Goal: Task Accomplishment & Management: Complete application form

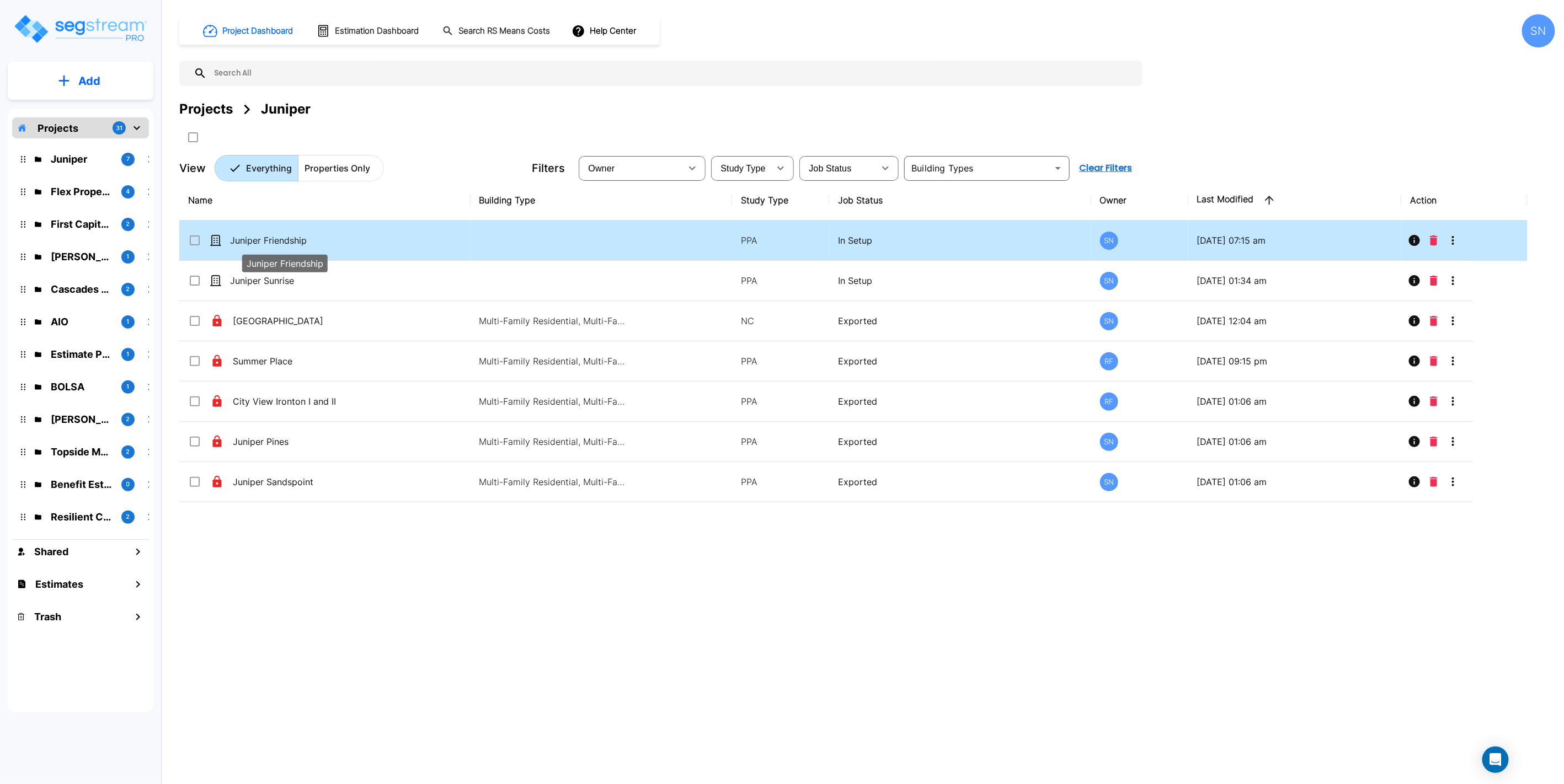
click at [287, 239] on p "Juniper Friendship" at bounding box center [284, 240] width 110 height 13
checkbox input "false"
click at [287, 239] on p "Juniper Friendship" at bounding box center [284, 240] width 110 height 13
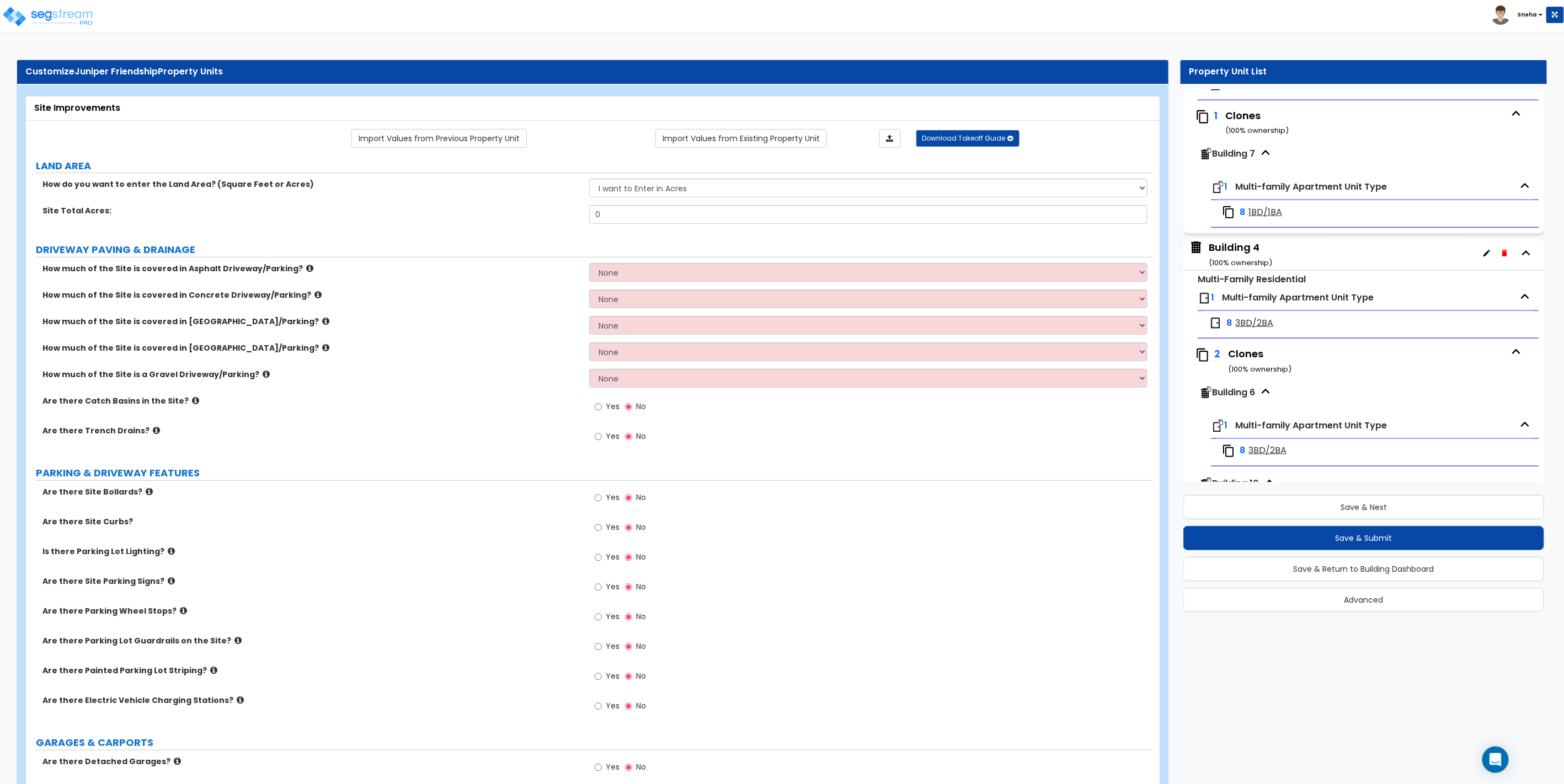
scroll to position [811, 0]
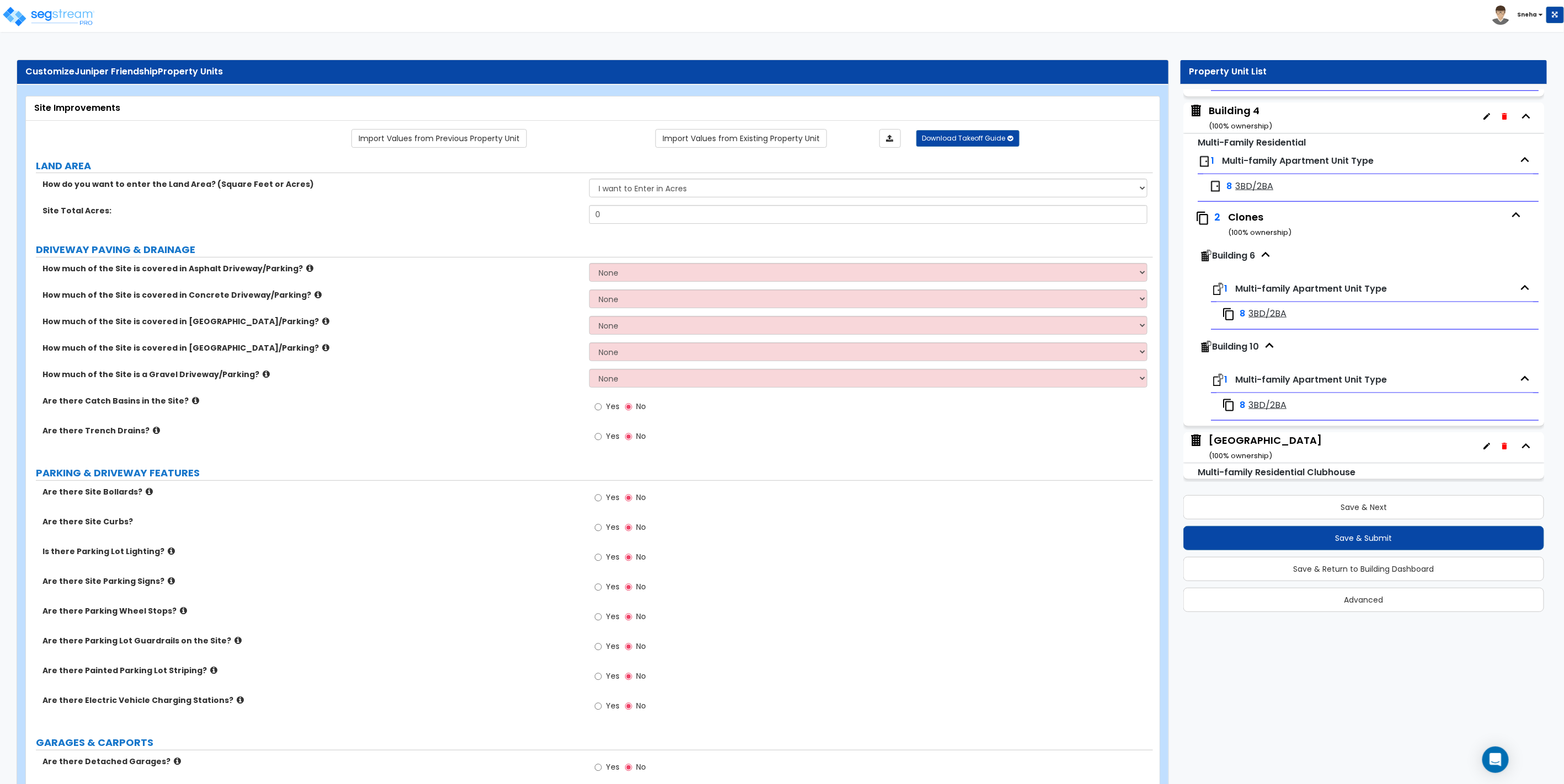
click at [1289, 440] on div "Clubhouse Building ( 100 % ownership)" at bounding box center [1265, 447] width 113 height 28
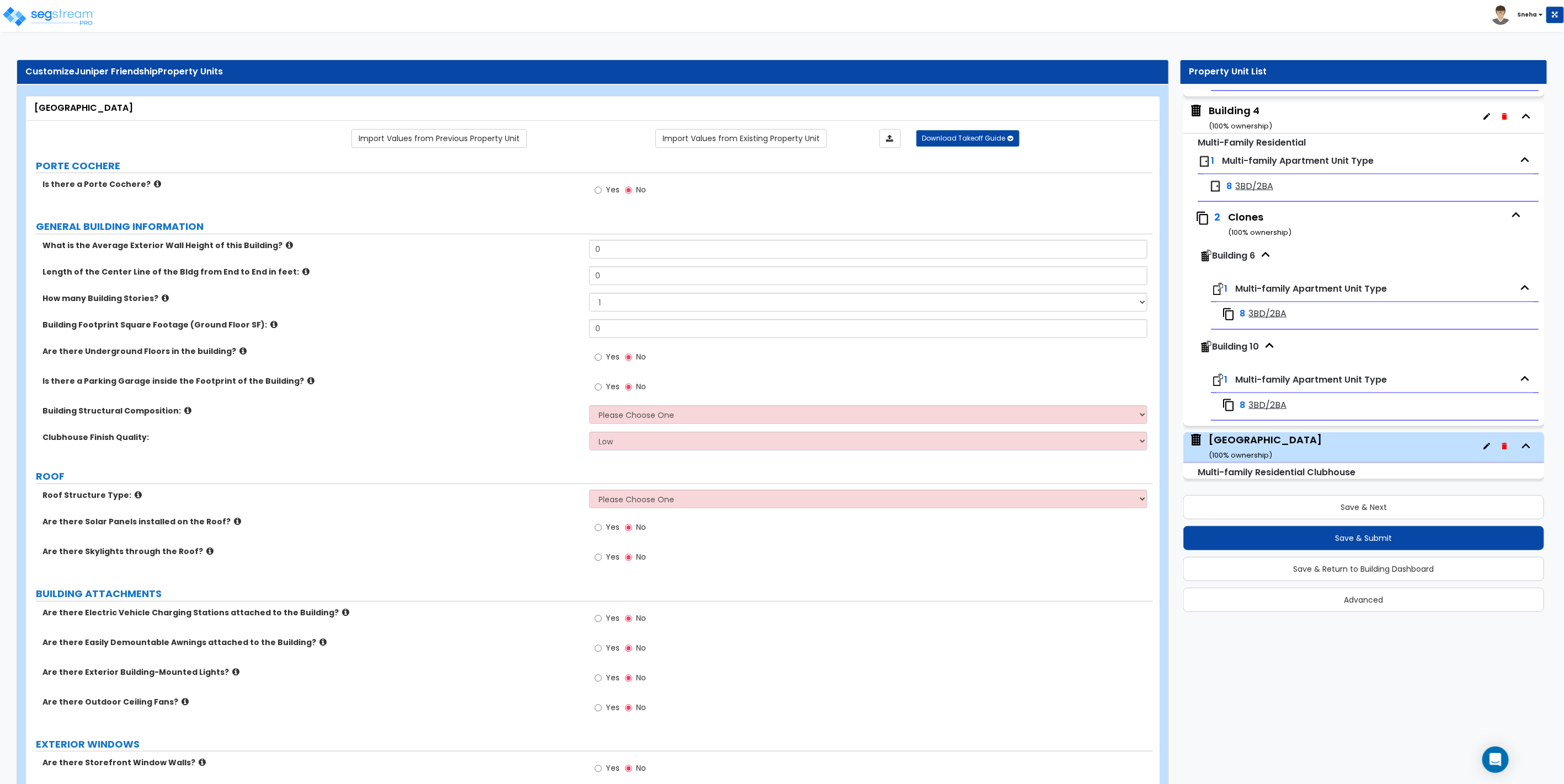
click at [1237, 108] on div "Building 4 ( 100 % ownership)" at bounding box center [1240, 118] width 63 height 28
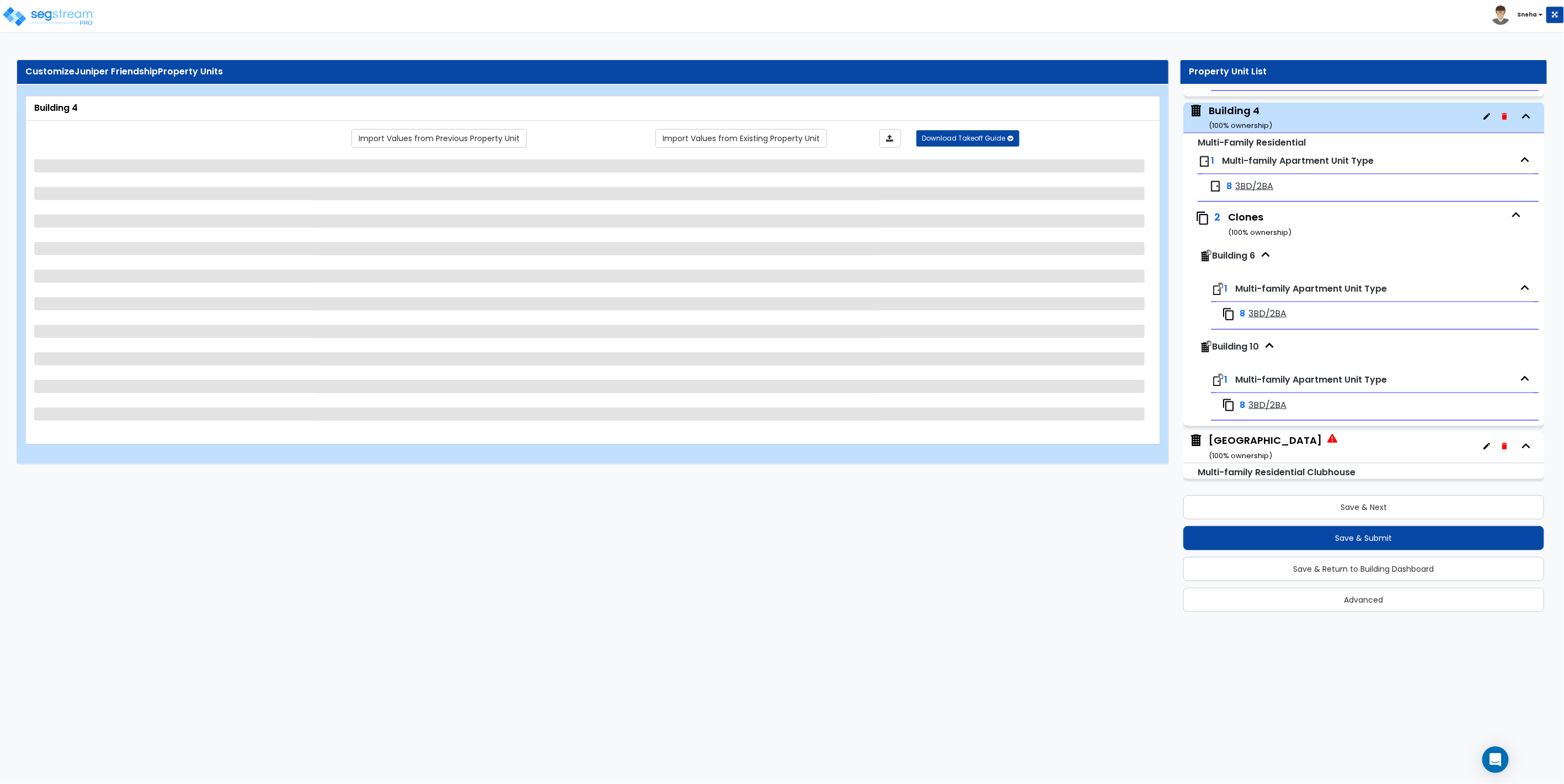
select select "2"
select select "7"
select select "2"
select select "4"
select select "3"
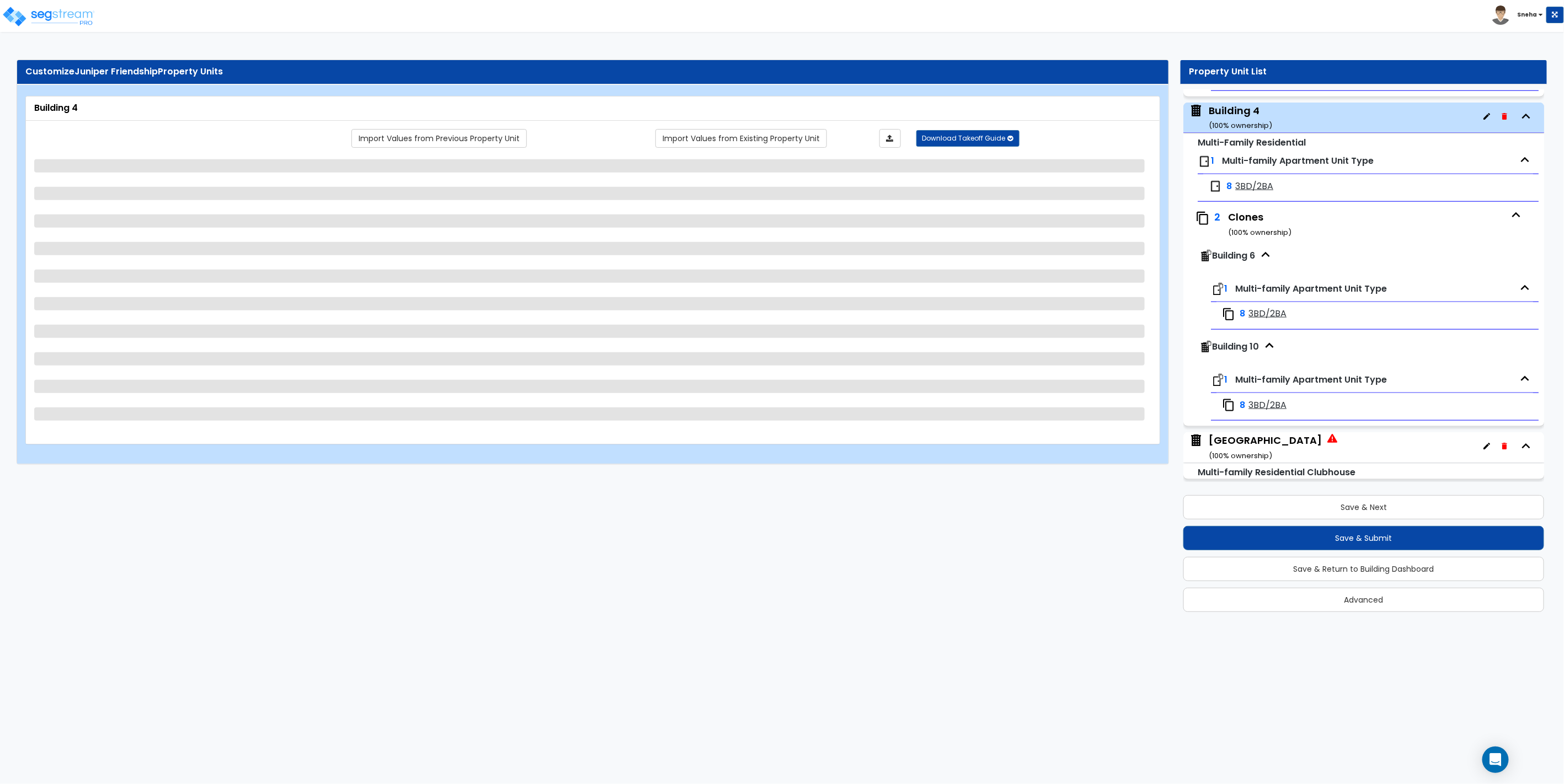
select select "1"
select select "2"
select select "1"
select select "3"
select select "1"
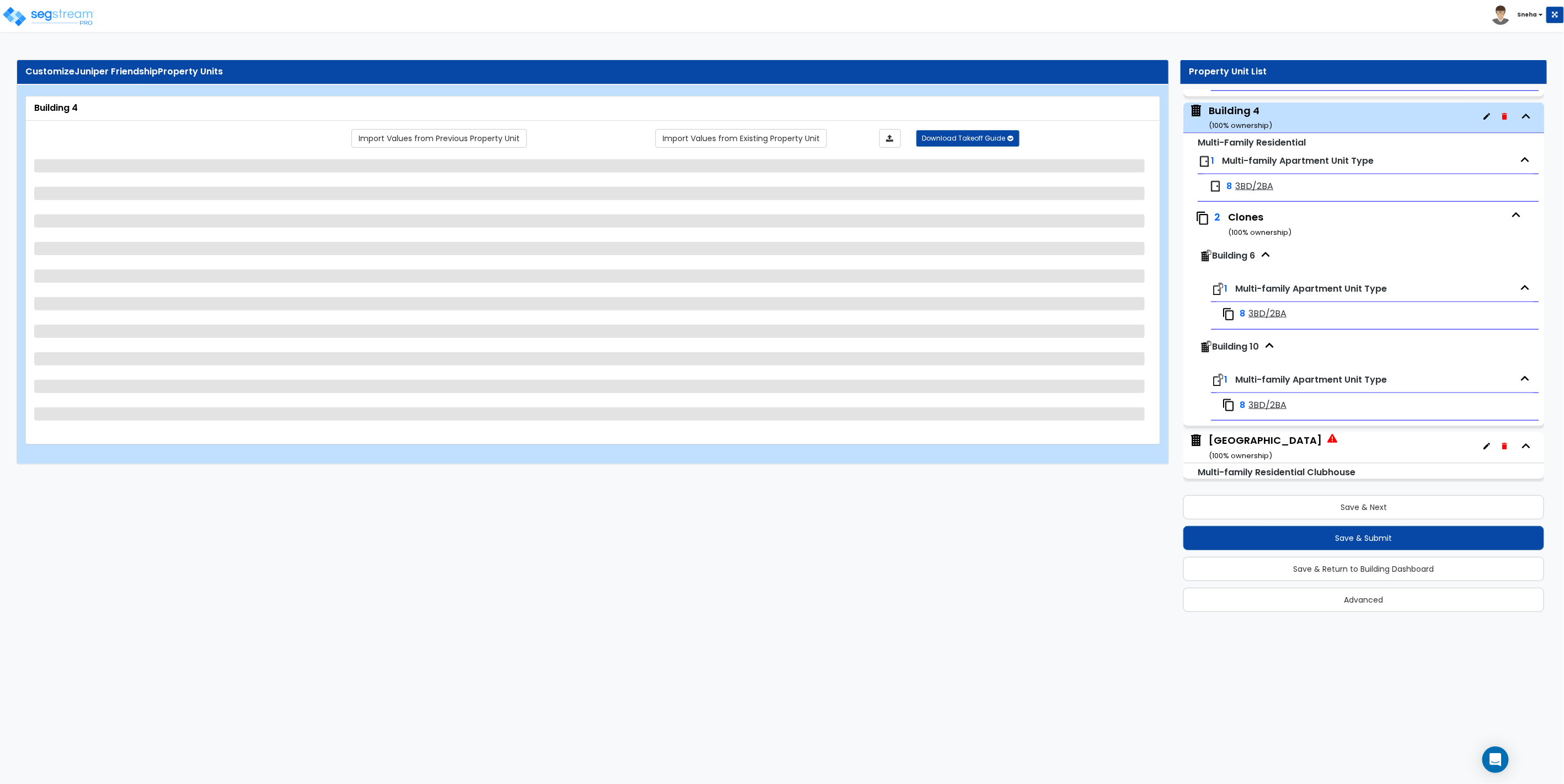
select select "3"
select select "1"
select select "2"
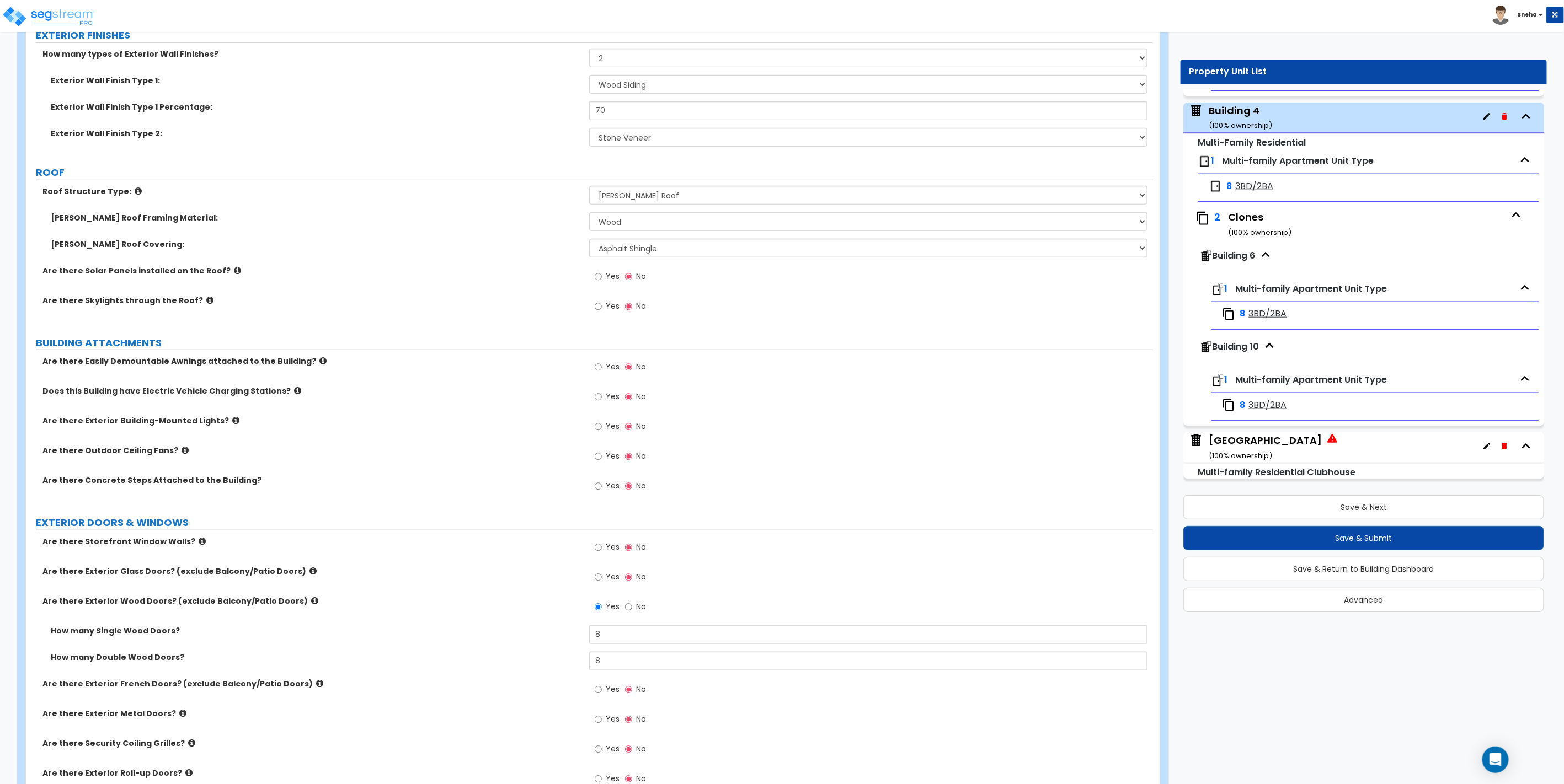
scroll to position [674, 0]
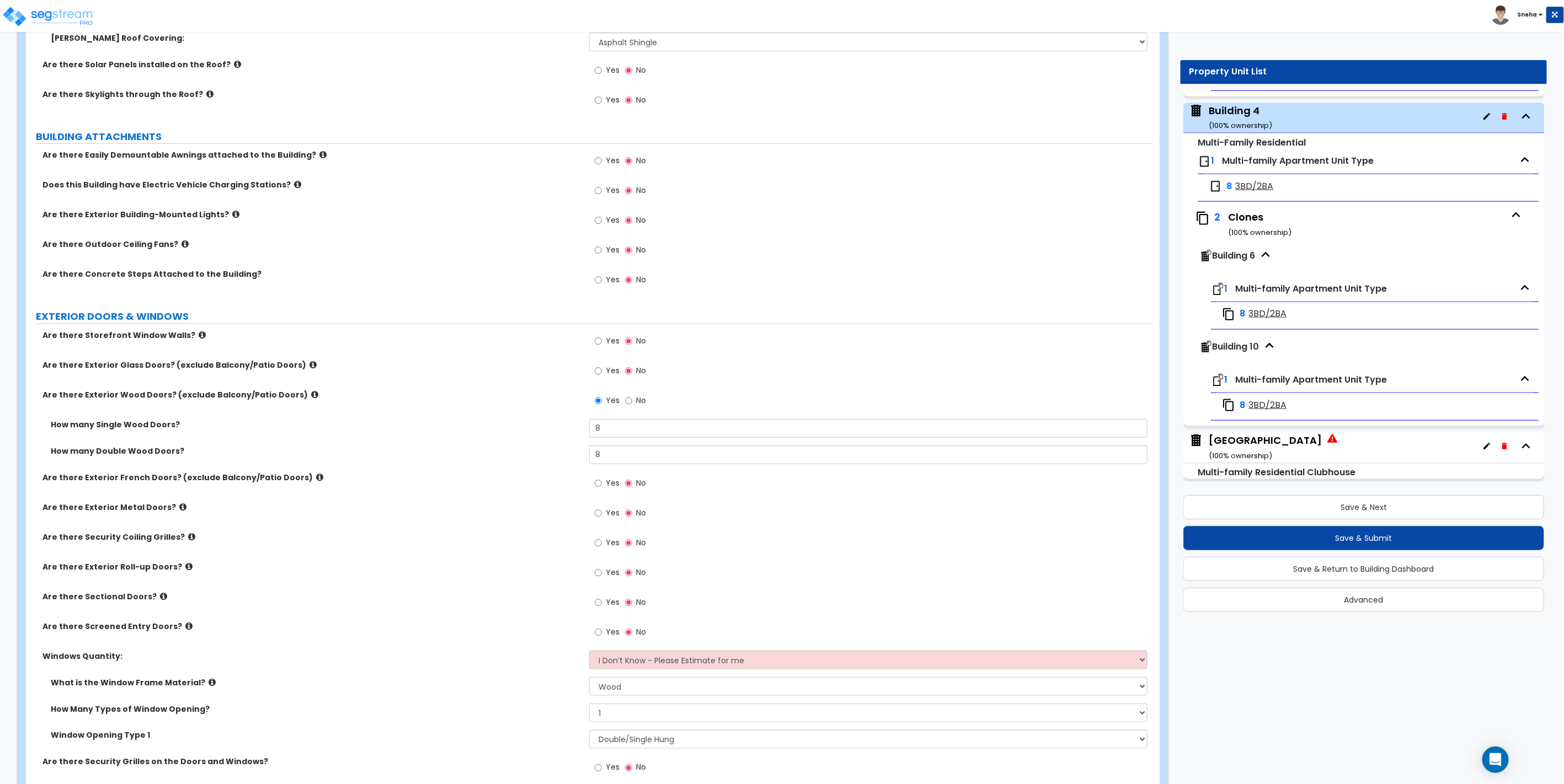
click at [1269, 439] on div "Clubhouse Building ( 100 % ownership)" at bounding box center [1265, 447] width 113 height 28
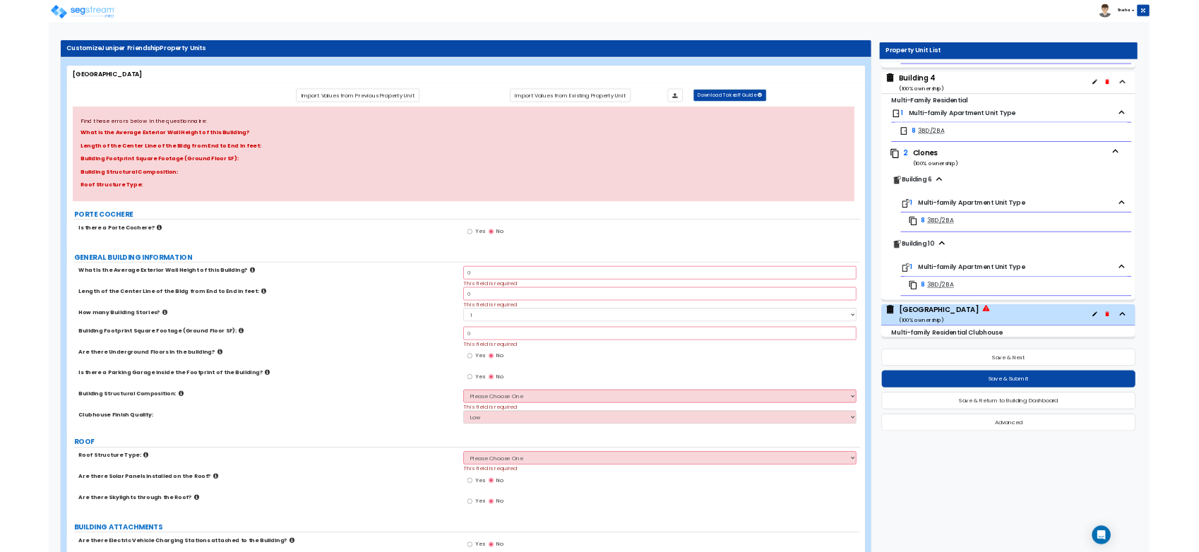
scroll to position [0, 0]
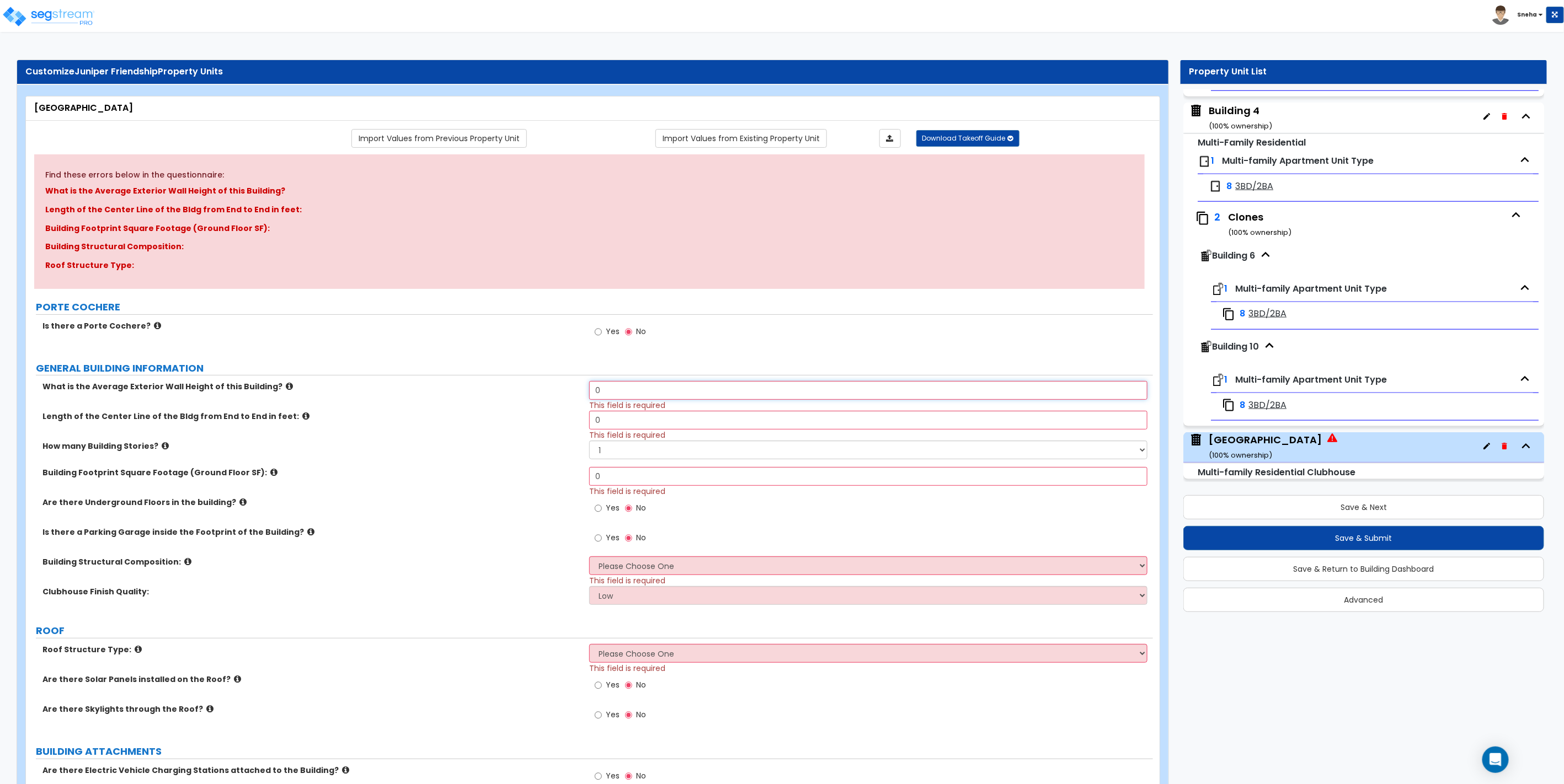
drag, startPoint x: 616, startPoint y: 387, endPoint x: 547, endPoint y: 393, distance: 69.3
click at [547, 393] on div "What is the Average Exterior Wall Height of this Building? 0 This field is requ…" at bounding box center [589, 396] width 1127 height 30
type input "12"
drag, startPoint x: 622, startPoint y: 447, endPoint x: 575, endPoint y: 453, distance: 47.4
click at [575, 453] on div "How many Building Stories? 1 2 3 4 5" at bounding box center [589, 454] width 1127 height 27
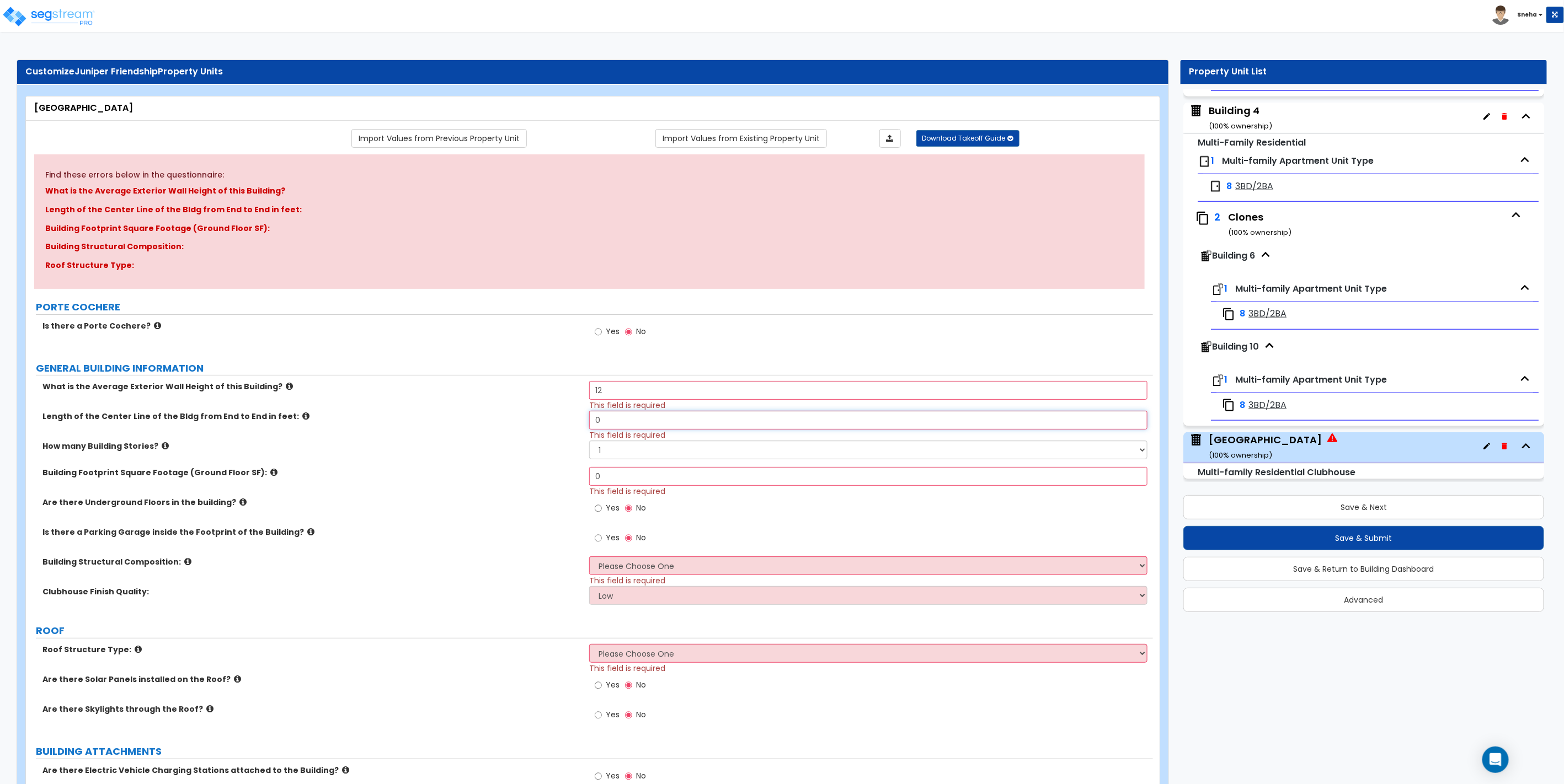
click at [612, 421] on input "0" at bounding box center [868, 420] width 558 height 19
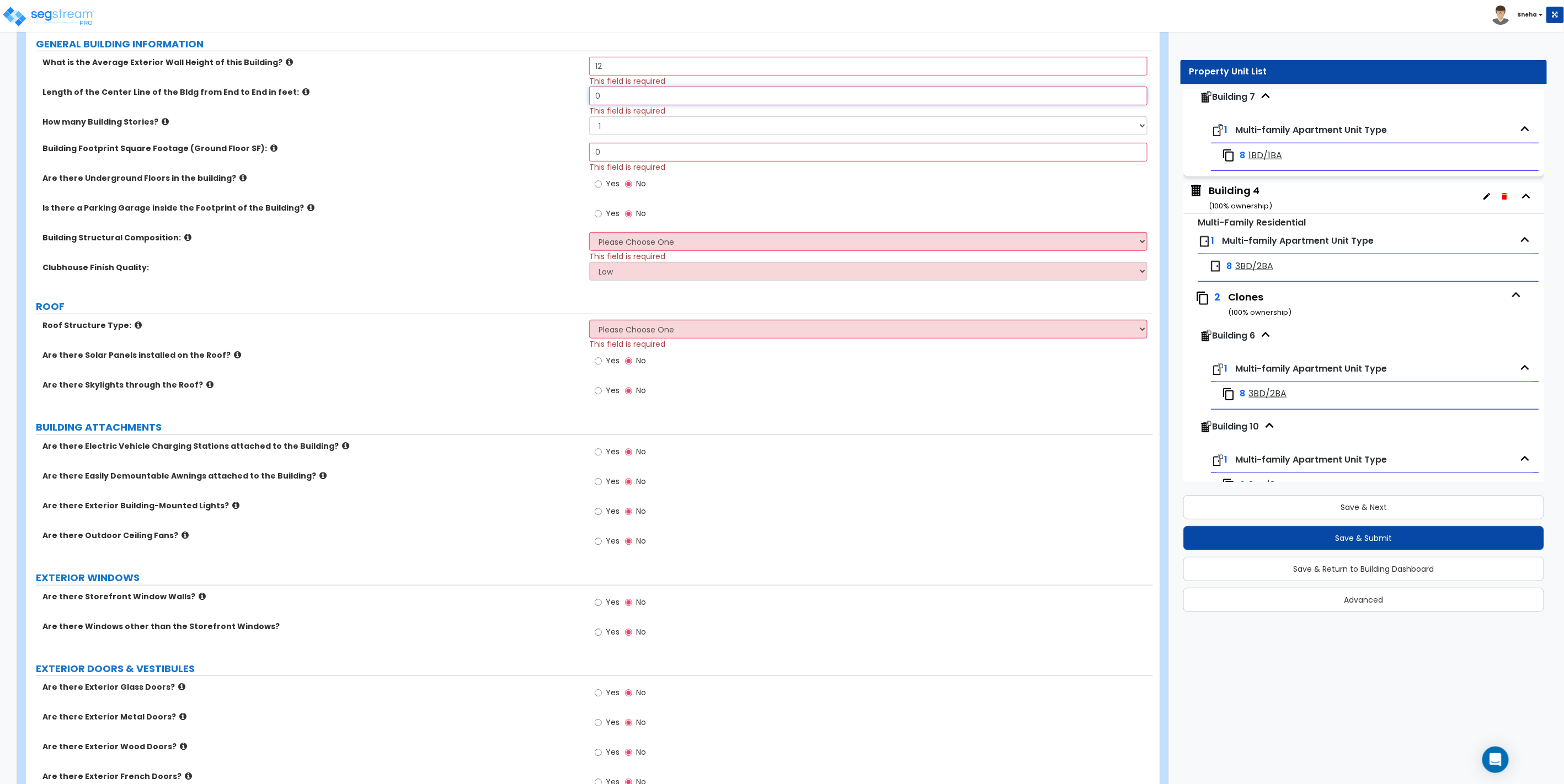
scroll to position [367, 0]
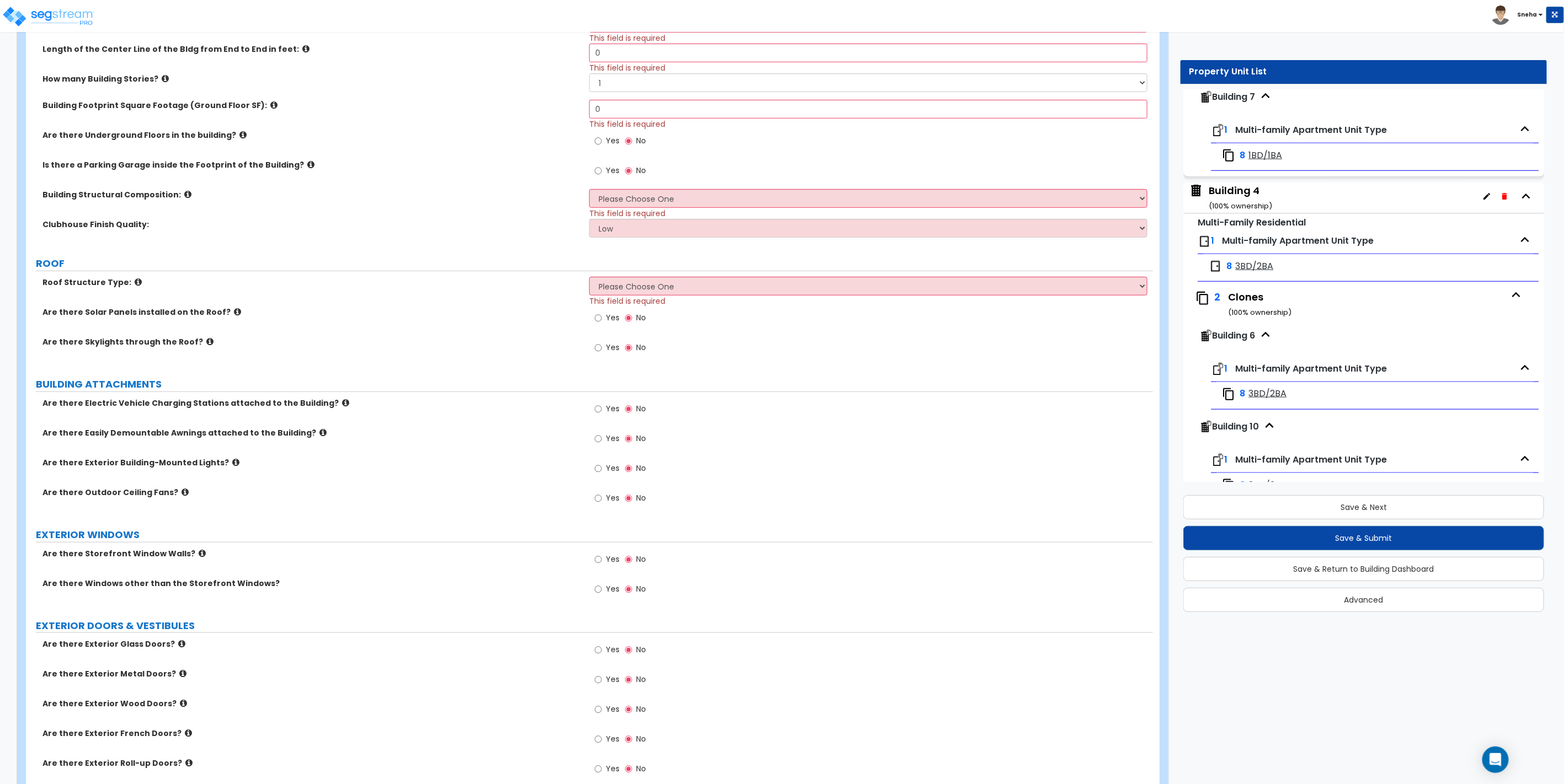
click at [550, 177] on div "Is there a Parking Garage inside the Footprint of the Building? Yes No" at bounding box center [589, 174] width 1127 height 30
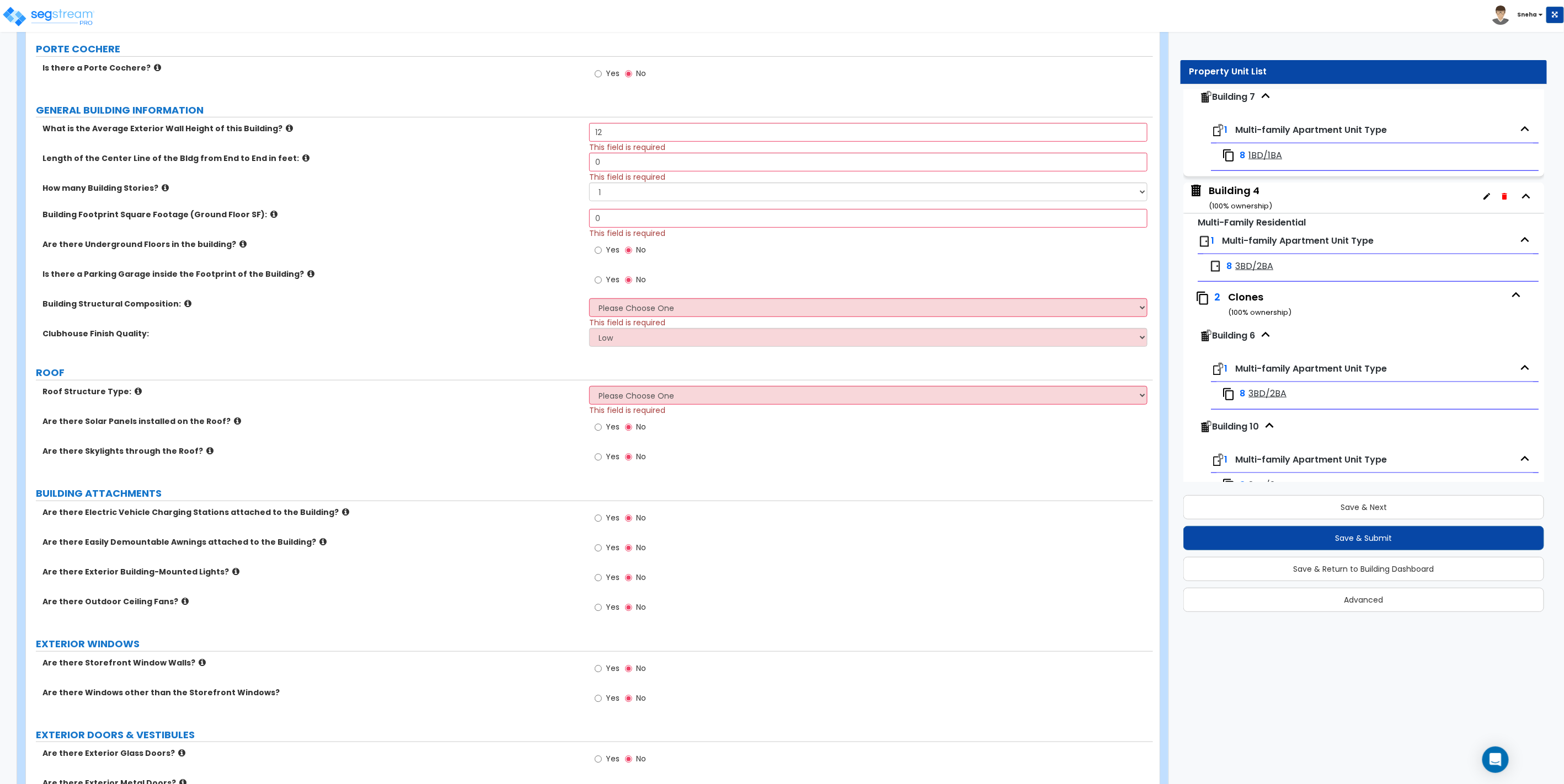
scroll to position [123, 0]
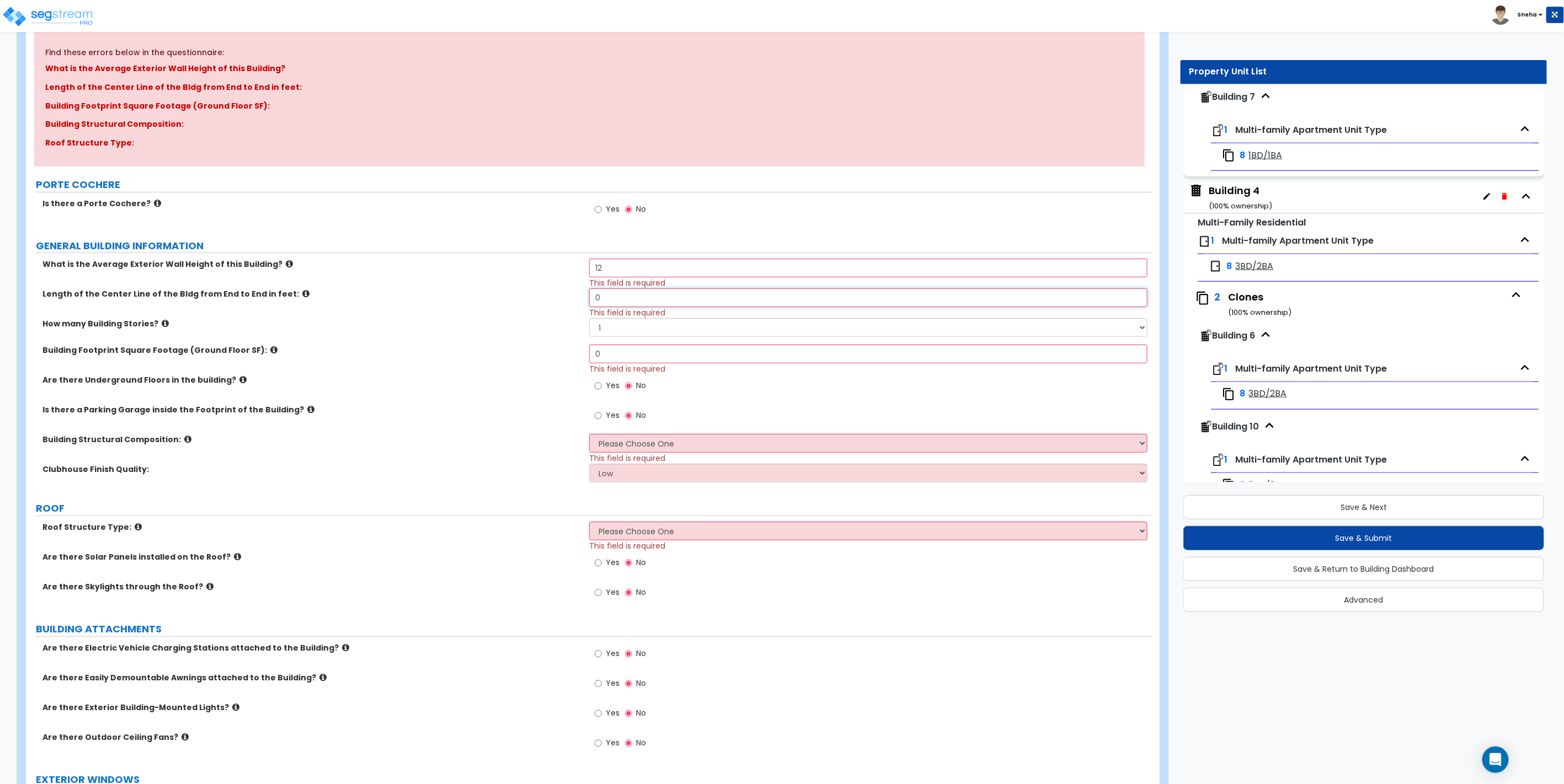
drag, startPoint x: 619, startPoint y: 297, endPoint x: 577, endPoint y: 298, distance: 42.0
click at [577, 298] on div "Length of the Center Line of the Bldg from End to End in feet: 0 This field is …" at bounding box center [589, 303] width 1127 height 30
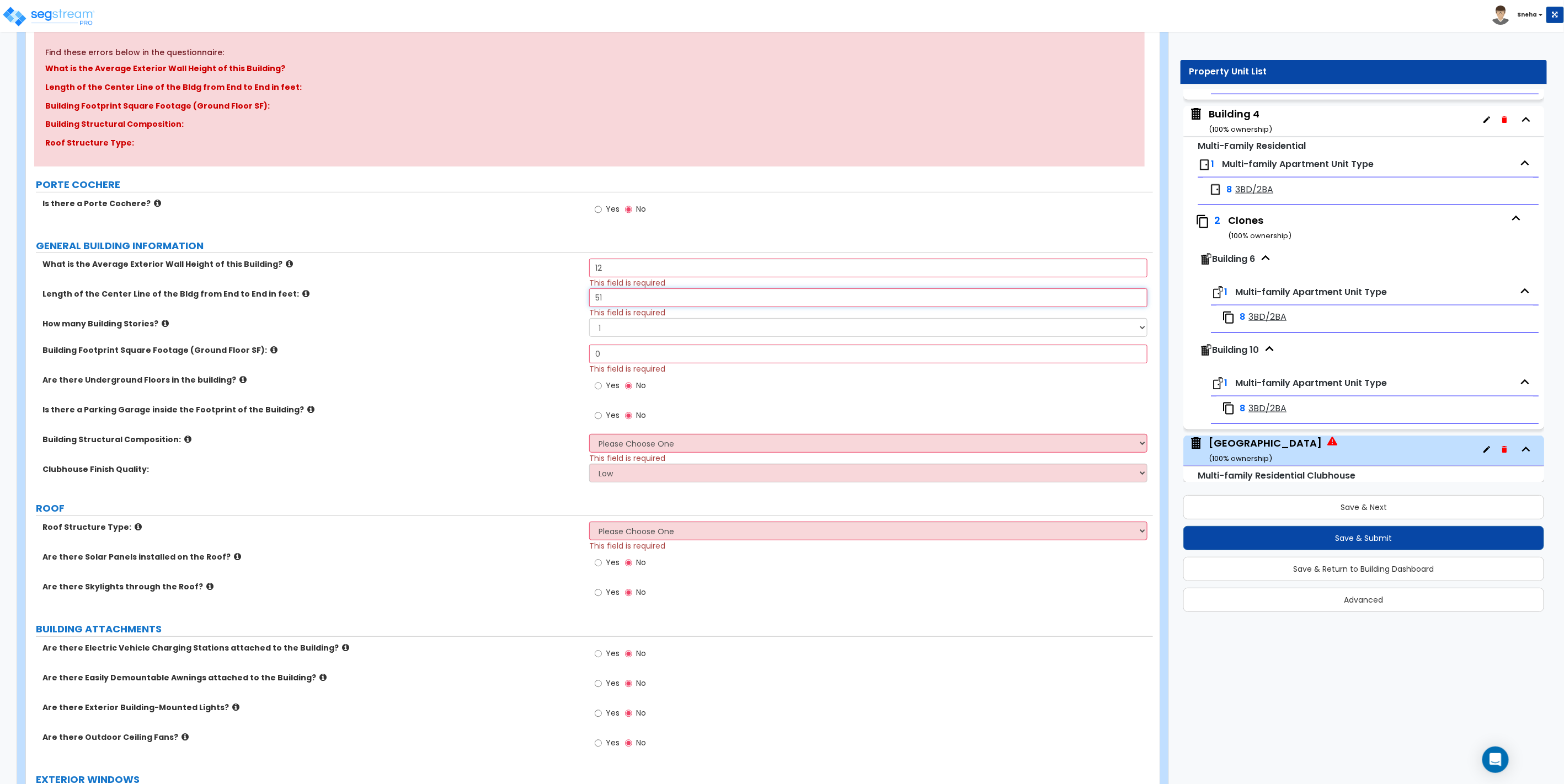
scroll to position [811, 0]
type input "51"
drag, startPoint x: 602, startPoint y: 358, endPoint x: 579, endPoint y: 359, distance: 23.0
click at [579, 359] on div "Building Footprint Square Footage (Ground Floor SF): 0 This field is required" at bounding box center [589, 359] width 1127 height 30
type input "2,002"
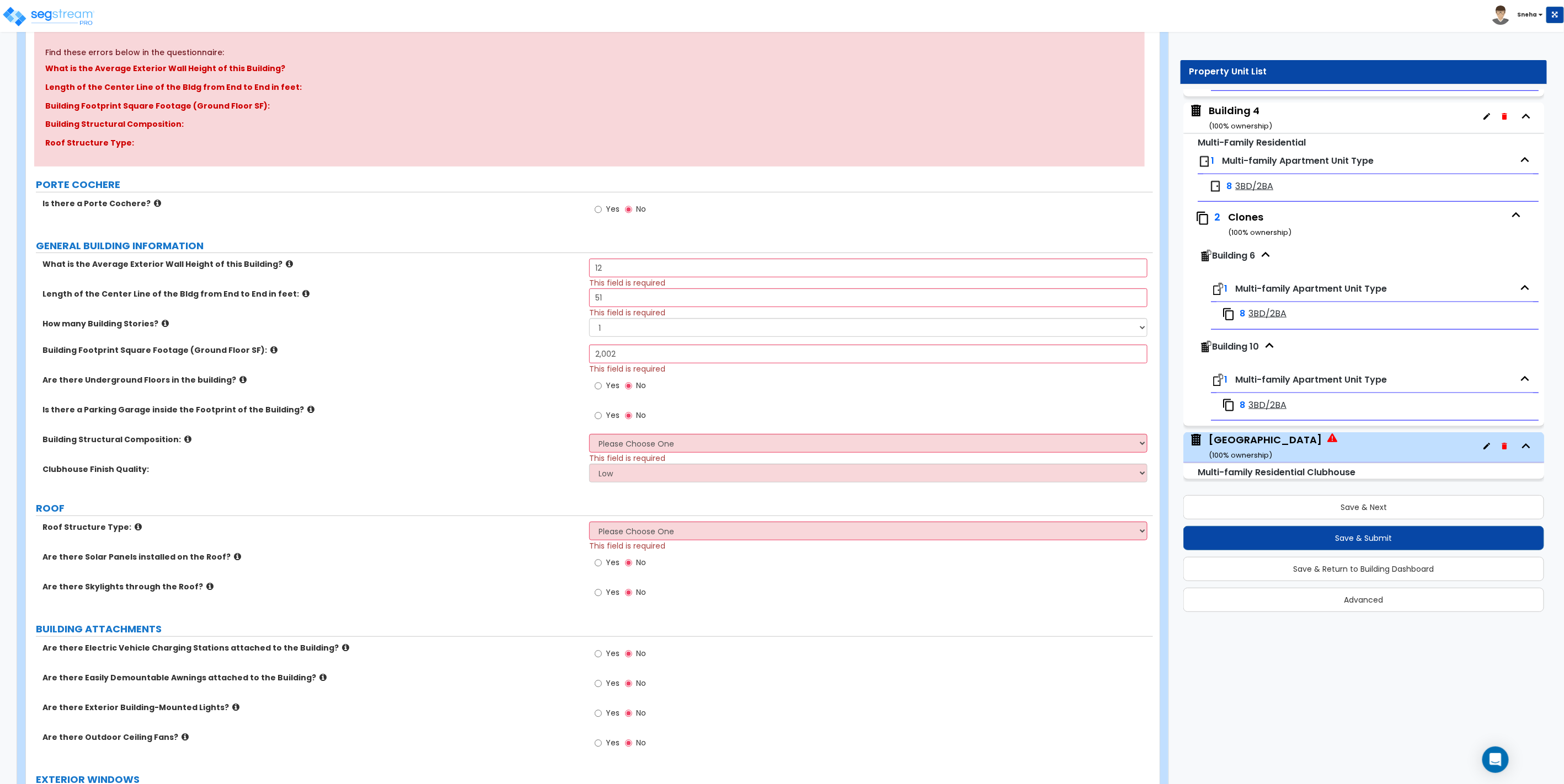
click at [568, 367] on div "Building Footprint Square Footage (Ground Floor SF): 2,002 This field is requir…" at bounding box center [589, 359] width 1127 height 30
click at [637, 439] on select "Please Choose One Tilt-up Wall Construction Reinforced Concrete Structural Stee…" at bounding box center [868, 444] width 558 height 19
select select "7"
click at [589, 434] on select "Please Choose One Tilt-up Wall Construction Reinforced Concrete Structural Stee…" at bounding box center [868, 444] width 558 height 19
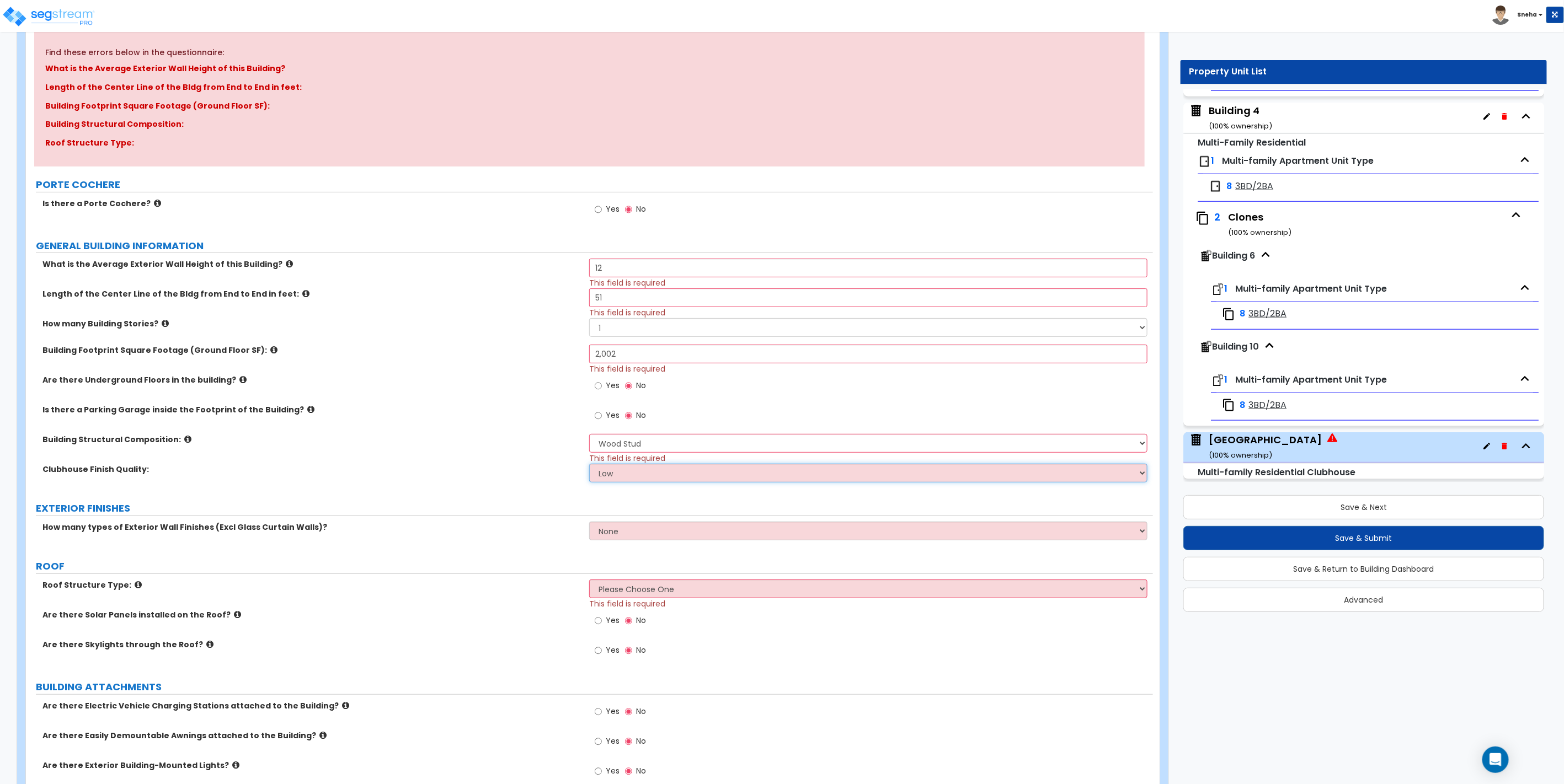
click at [616, 466] on select "Low Average High" at bounding box center [868, 473] width 558 height 19
select select "1"
click at [589, 464] on select "Low Average High" at bounding box center [868, 473] width 558 height 19
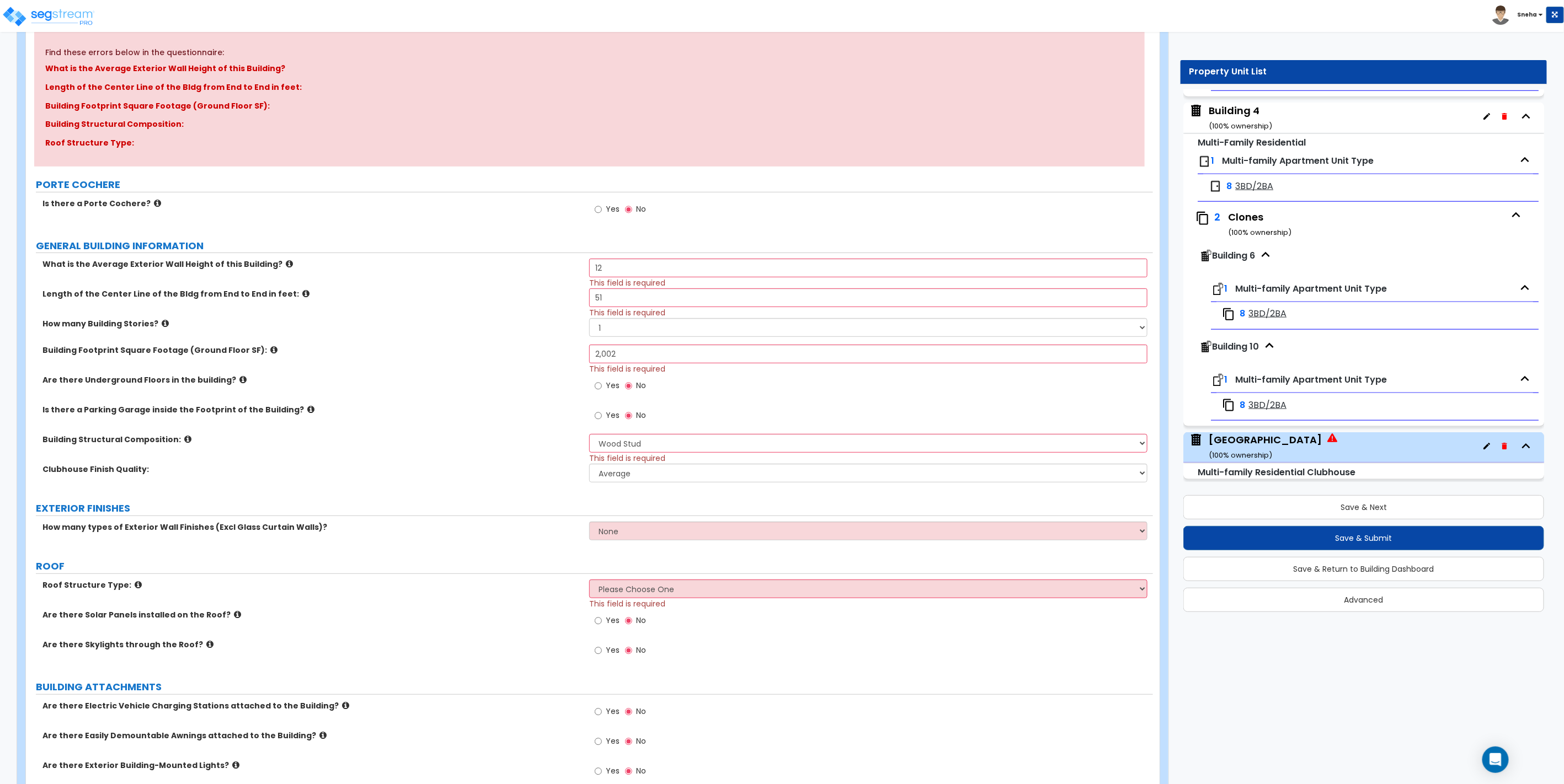
click at [533, 470] on label "Clubhouse Finish Quality:" at bounding box center [311, 469] width 538 height 11
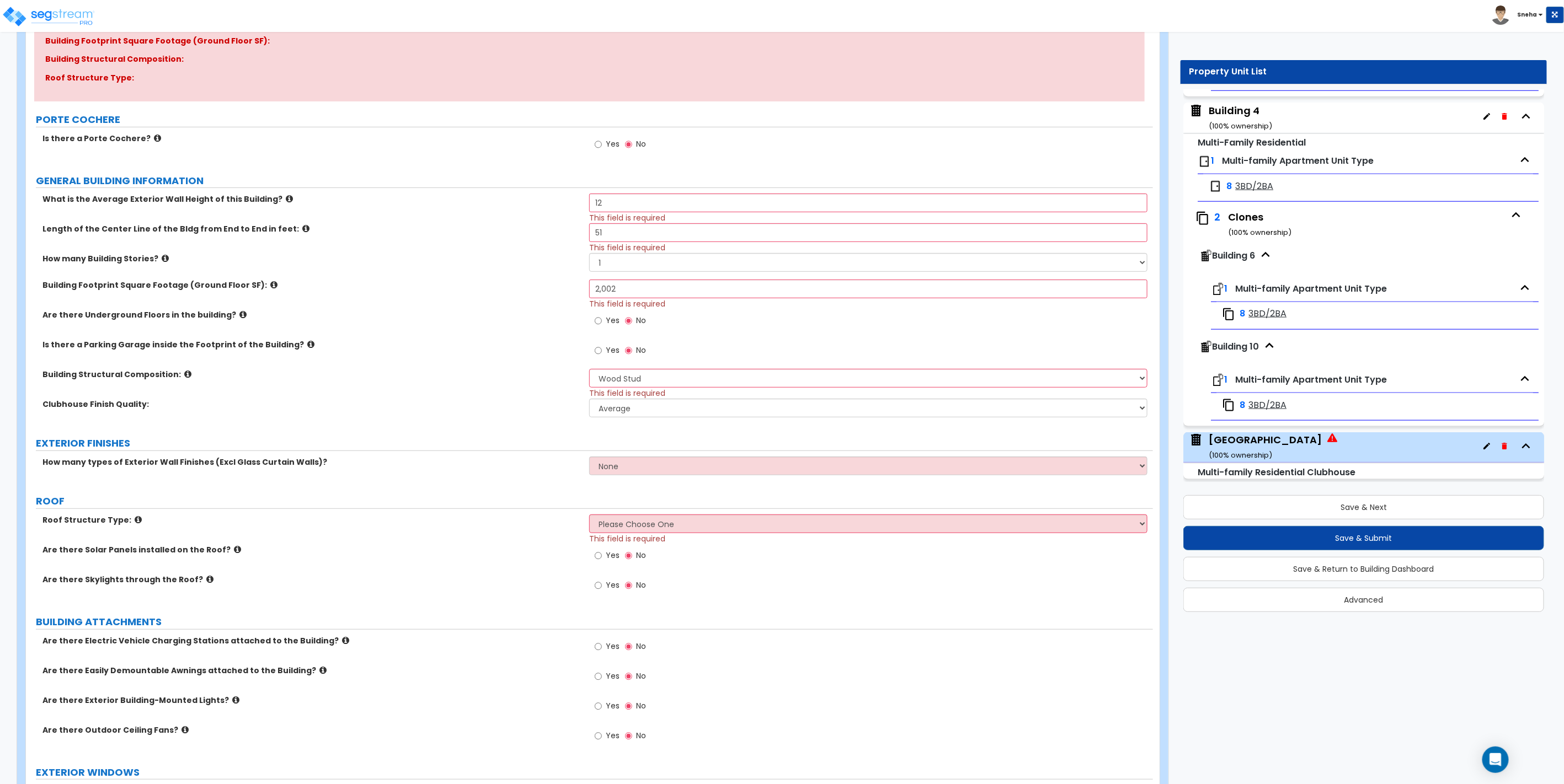
scroll to position [245, 0]
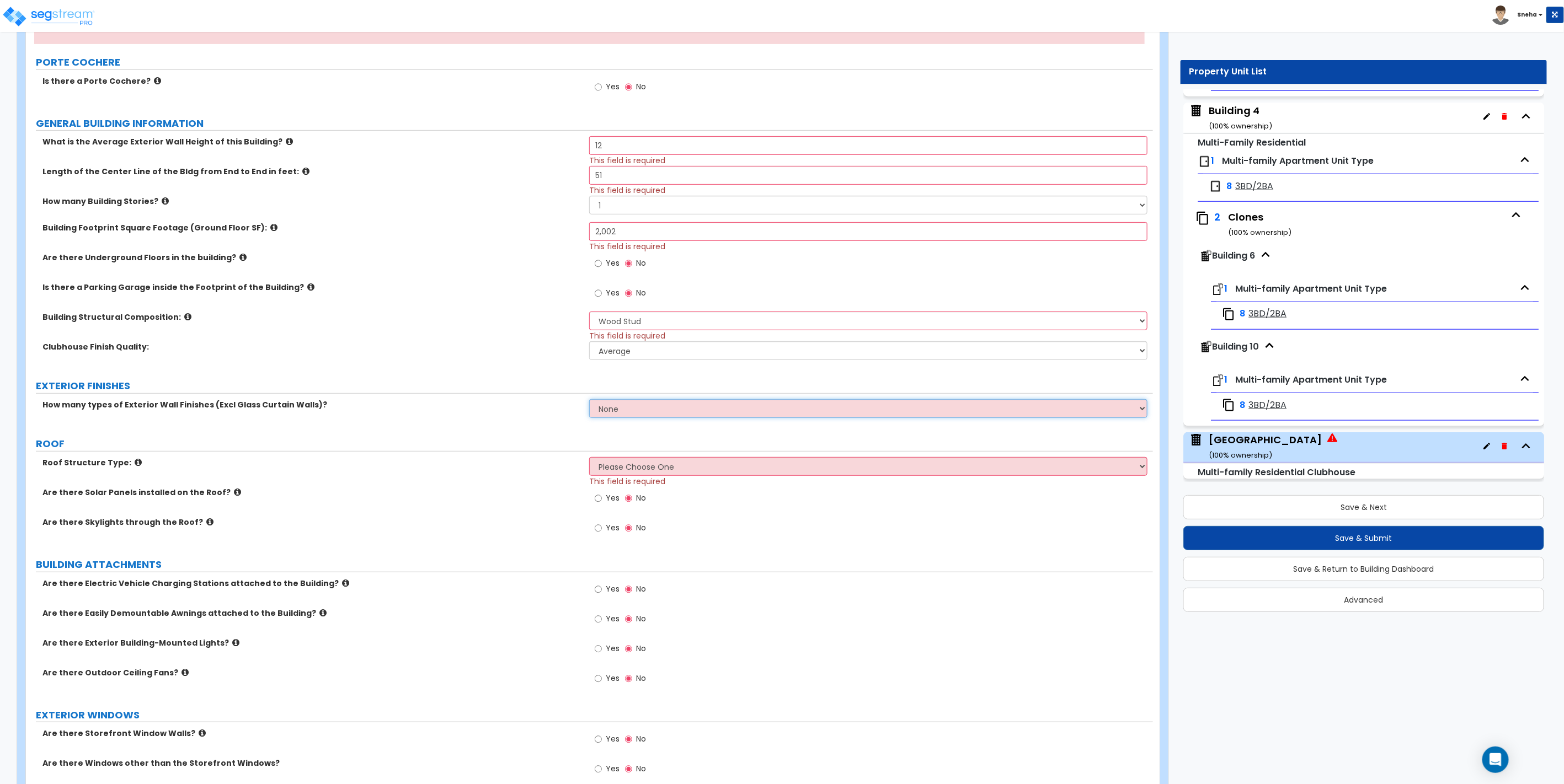
click at [620, 411] on select "None 1 2 3" at bounding box center [868, 408] width 558 height 19
select select "2"
click at [589, 399] on select "None 1 2 3" at bounding box center [868, 408] width 558 height 19
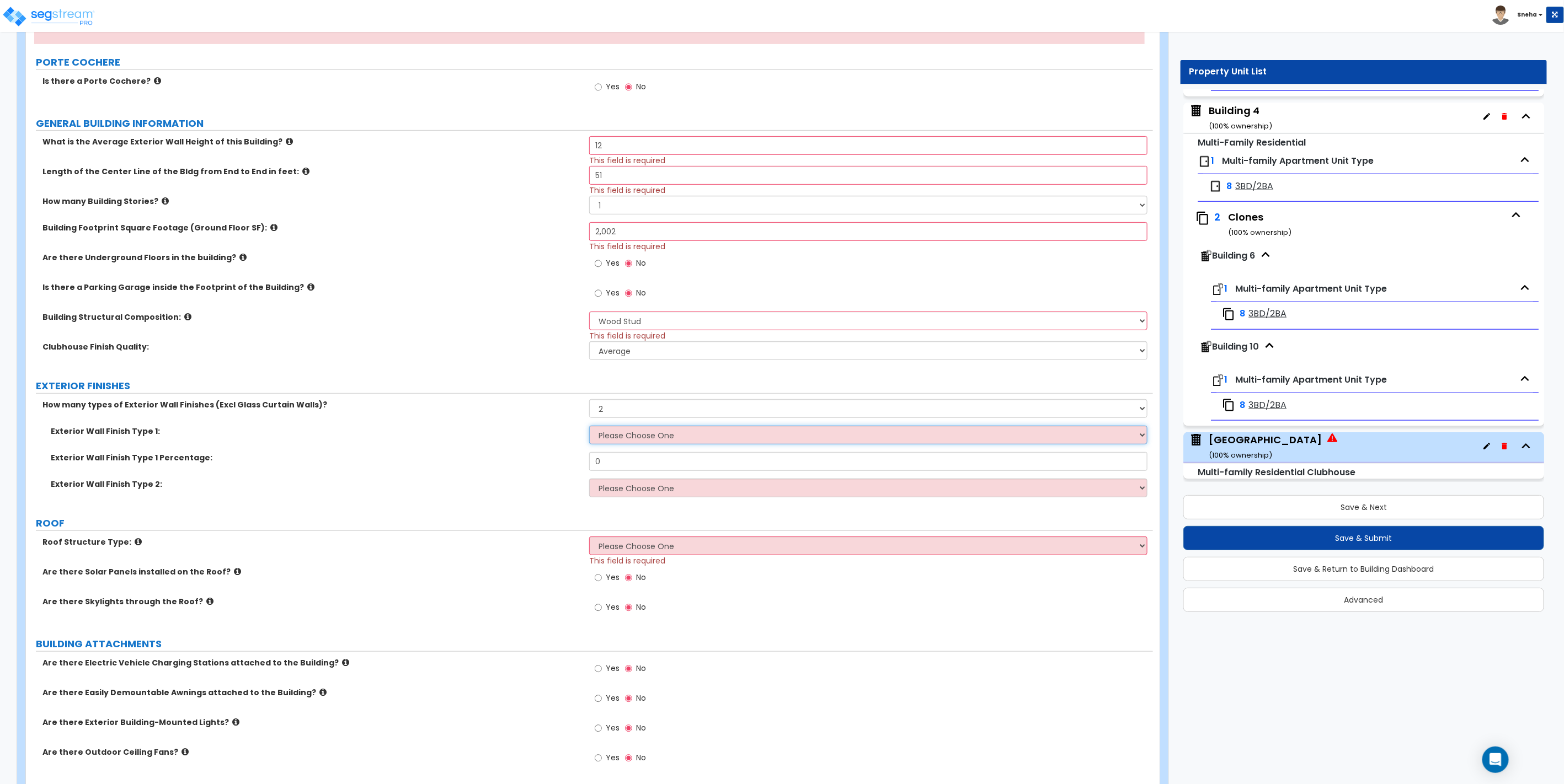
click at [615, 432] on select "Please Choose One No Finish/Shared Wall No Wall Brick Veneer Stone Veneer Wood …" at bounding box center [868, 435] width 558 height 19
select select "4"
click at [589, 426] on select "Please Choose One No Finish/Shared Wall No Wall Brick Veneer Stone Veneer Wood …" at bounding box center [868, 435] width 558 height 19
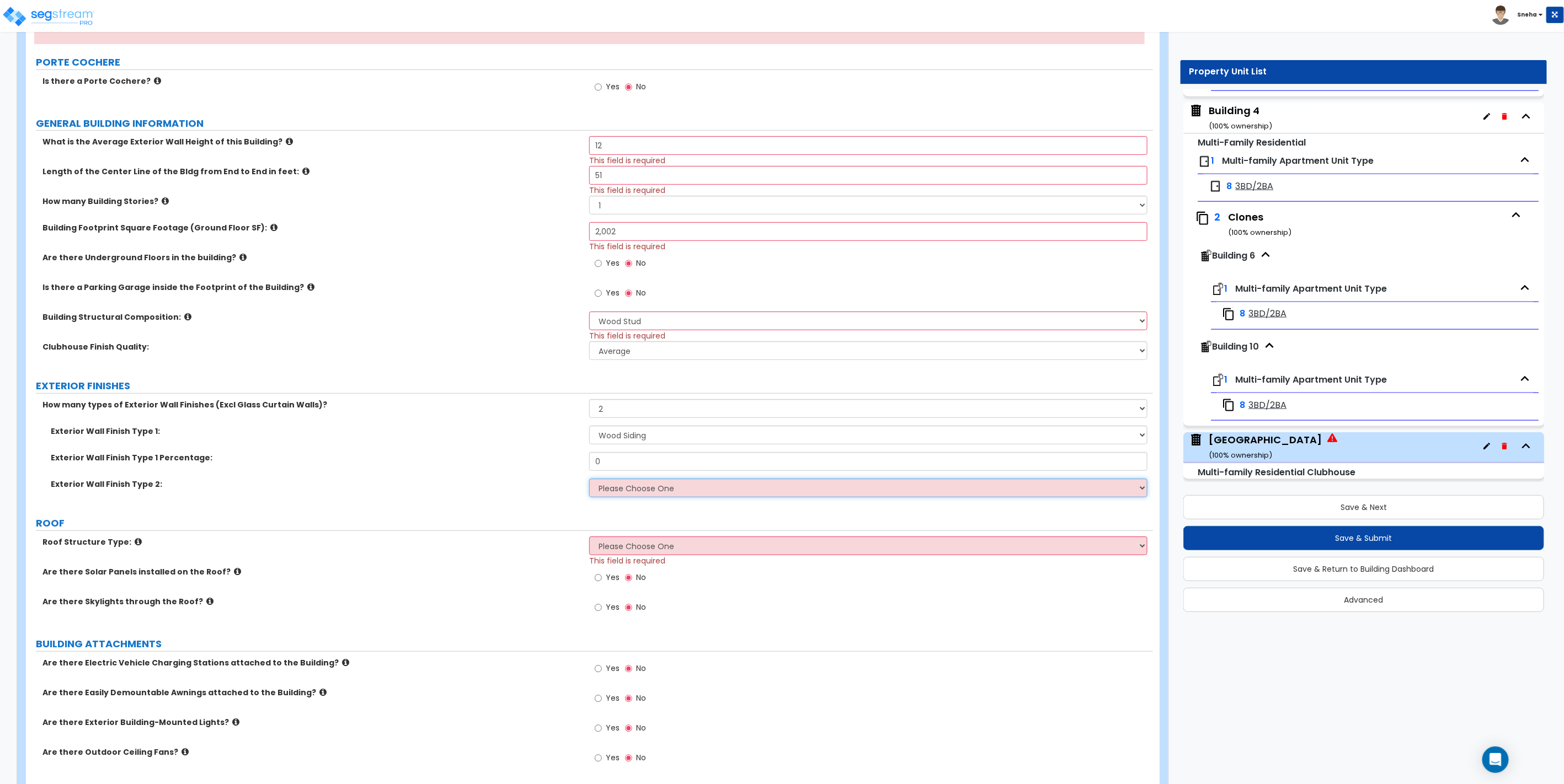
click at [622, 490] on select "Please Choose One No Finish/Shared Wall No Wall Brick Veneer Stone Veneer Wood …" at bounding box center [868, 488] width 558 height 19
select select "3"
click at [589, 479] on select "Please Choose One No Finish/Shared Wall No Wall Brick Veneer Stone Veneer Wood …" at bounding box center [868, 488] width 558 height 19
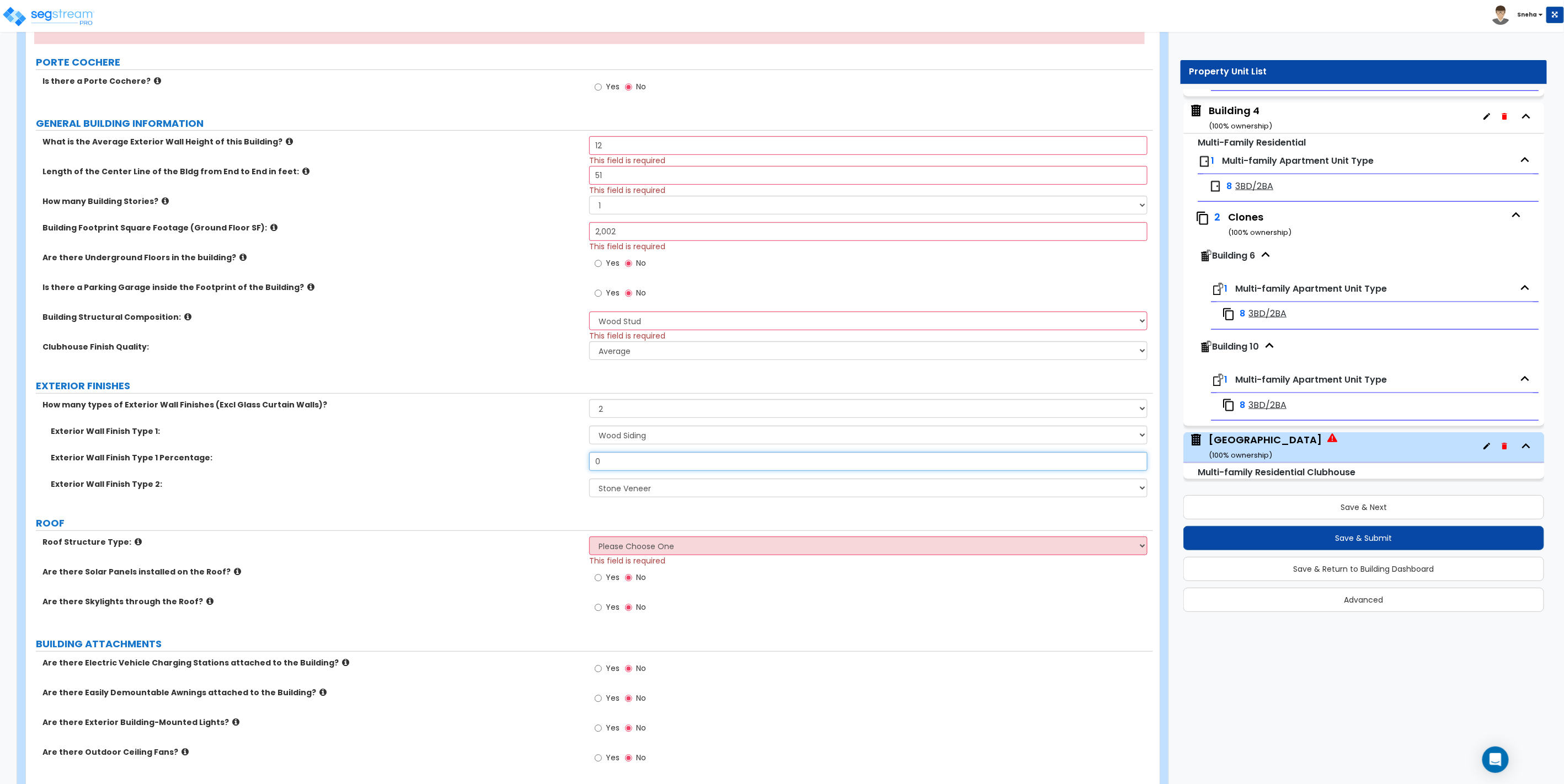
drag, startPoint x: 619, startPoint y: 460, endPoint x: 594, endPoint y: 460, distance: 25.0
click at [594, 460] on input "0" at bounding box center [868, 461] width 558 height 19
type input "70"
click at [534, 441] on div "Exterior Wall Finish Type 1: Please Choose One No Finish/Shared Wall No Wall Br…" at bounding box center [589, 439] width 1127 height 27
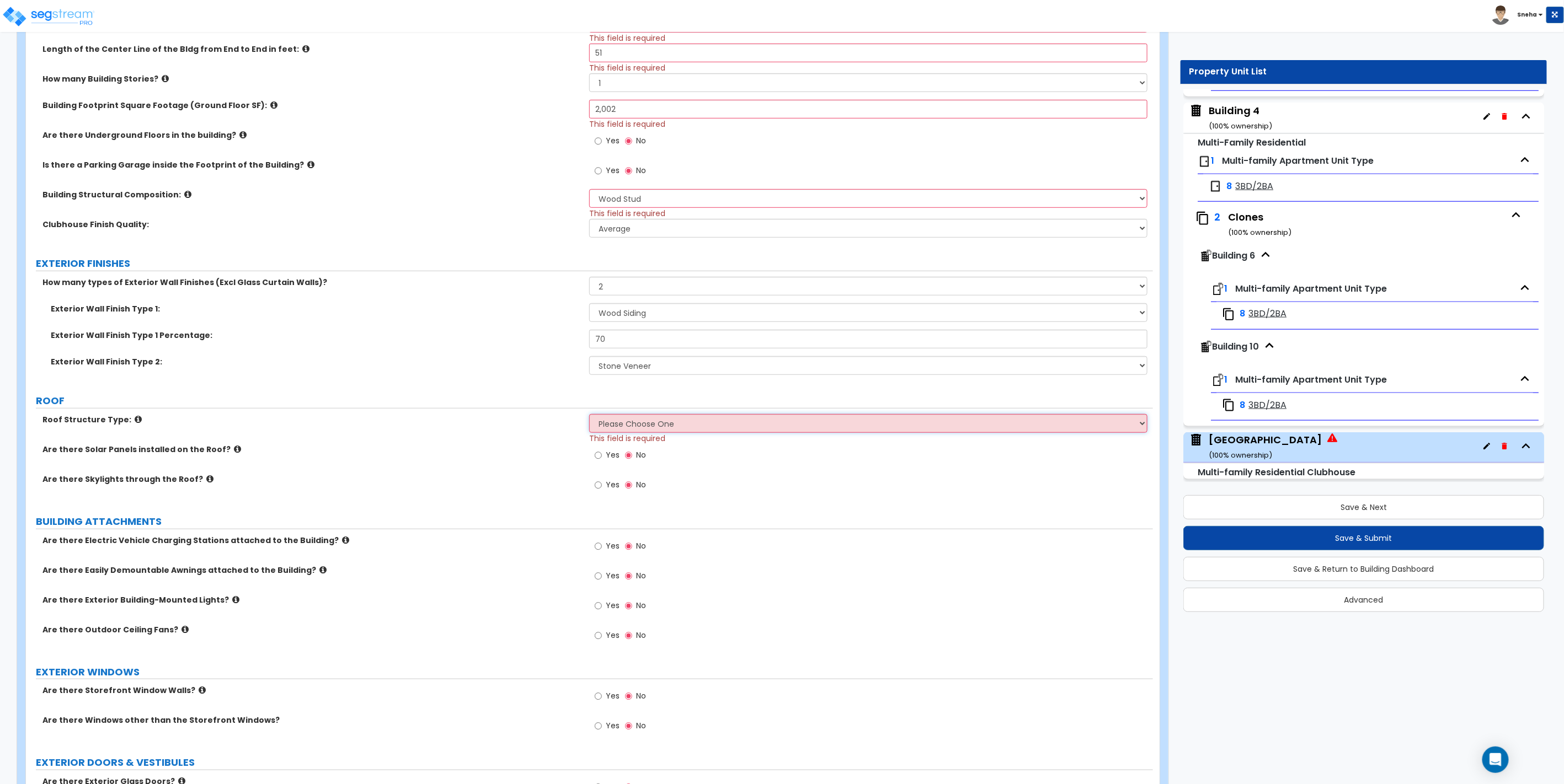
click at [630, 425] on select "Please Choose One Gable Roof Flat Roof Hybrid Gable & Flat Roof" at bounding box center [868, 423] width 558 height 19
select select "1"
click at [589, 414] on select "Please Choose One Gable Roof Flat Roof Hybrid Gable & Flat Roof" at bounding box center [868, 423] width 558 height 19
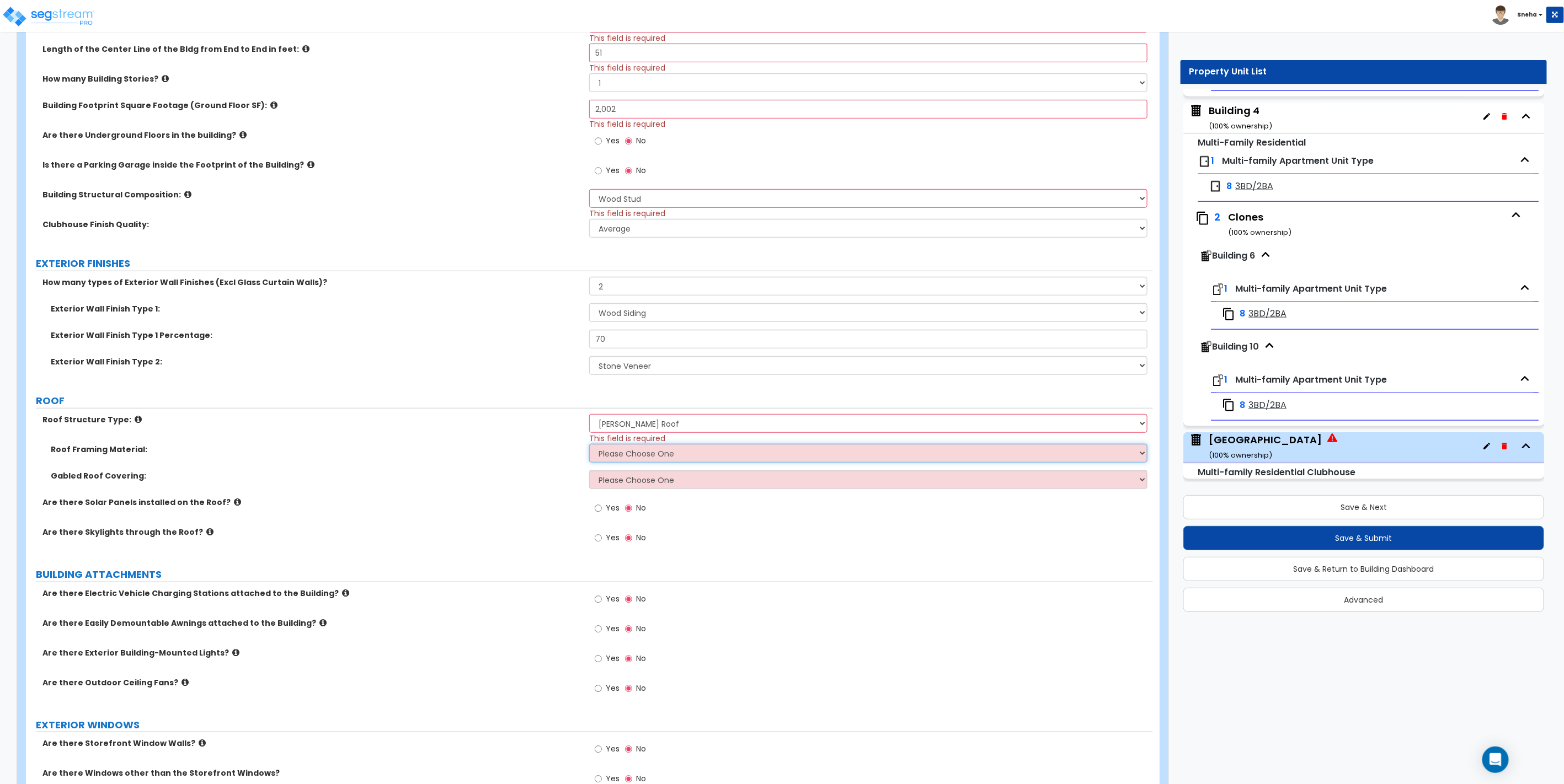
click at [616, 455] on select "Please Choose One Metal Wood" at bounding box center [868, 453] width 558 height 19
select select "2"
click at [589, 444] on select "Please Choose One Metal Wood" at bounding box center [868, 453] width 558 height 19
click at [628, 479] on select "Please Choose One Asphalt Shingle Clay Tile Wood Shingle Metal Shingle Standing…" at bounding box center [868, 479] width 558 height 19
select select "1"
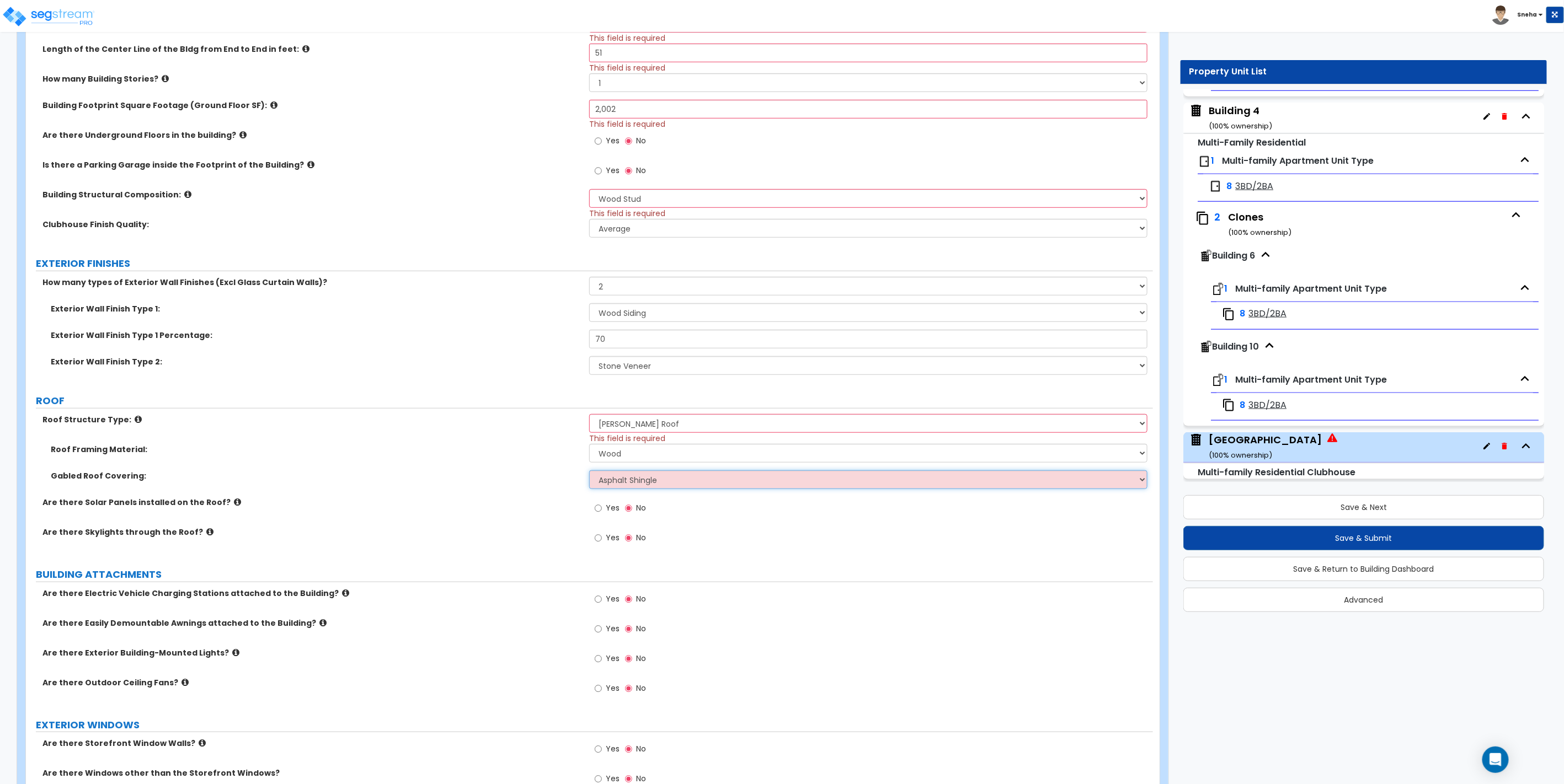
click at [589, 470] on select "Please Choose One Asphalt Shingle Clay Tile Wood Shingle Metal Shingle Standing…" at bounding box center [868, 479] width 558 height 19
click at [509, 500] on label "Are there Solar Panels installed on the Roof?" at bounding box center [311, 502] width 538 height 11
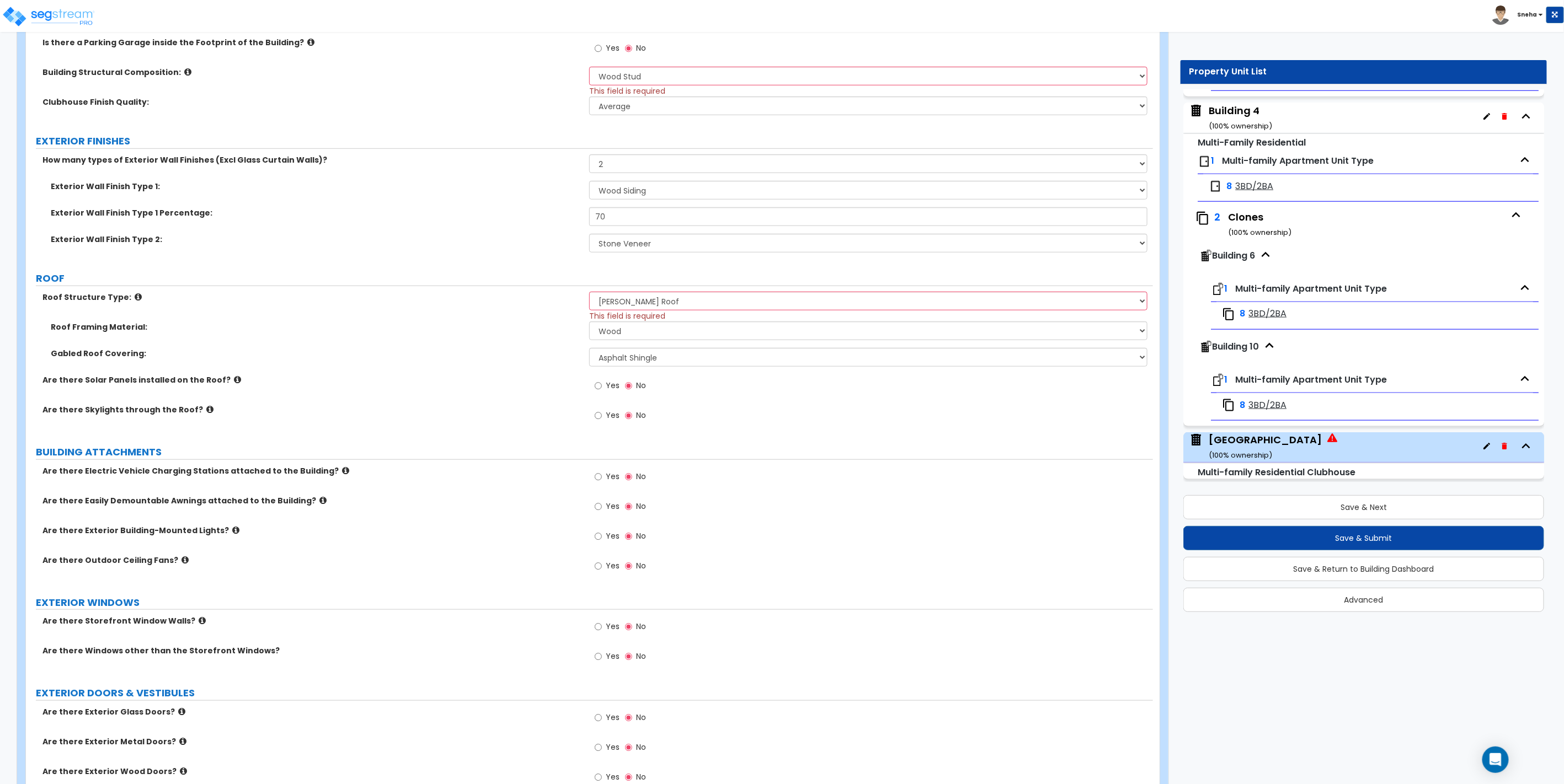
scroll to position [735, 0]
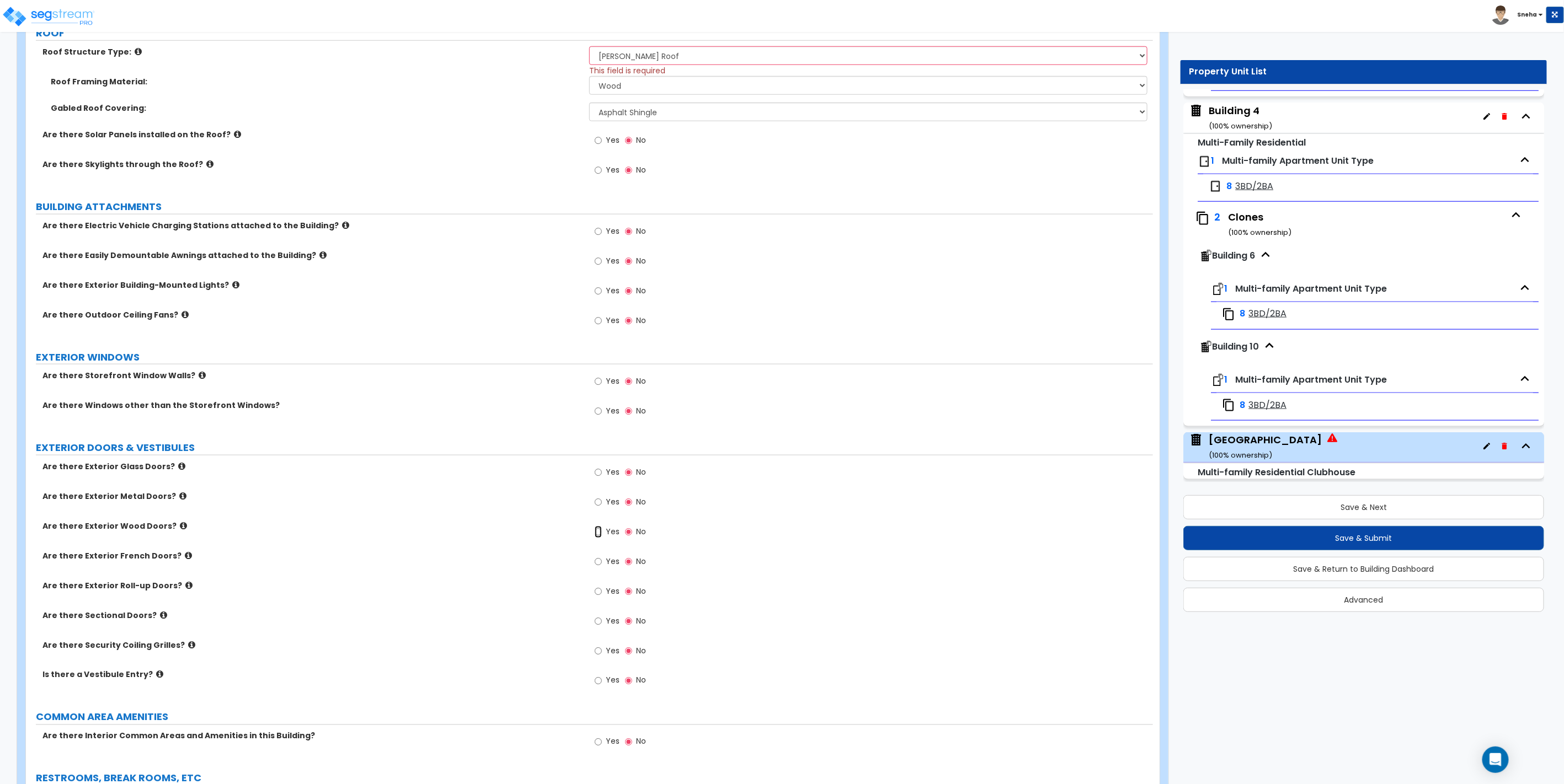
click at [600, 529] on input "Yes" at bounding box center [598, 533] width 7 height 12
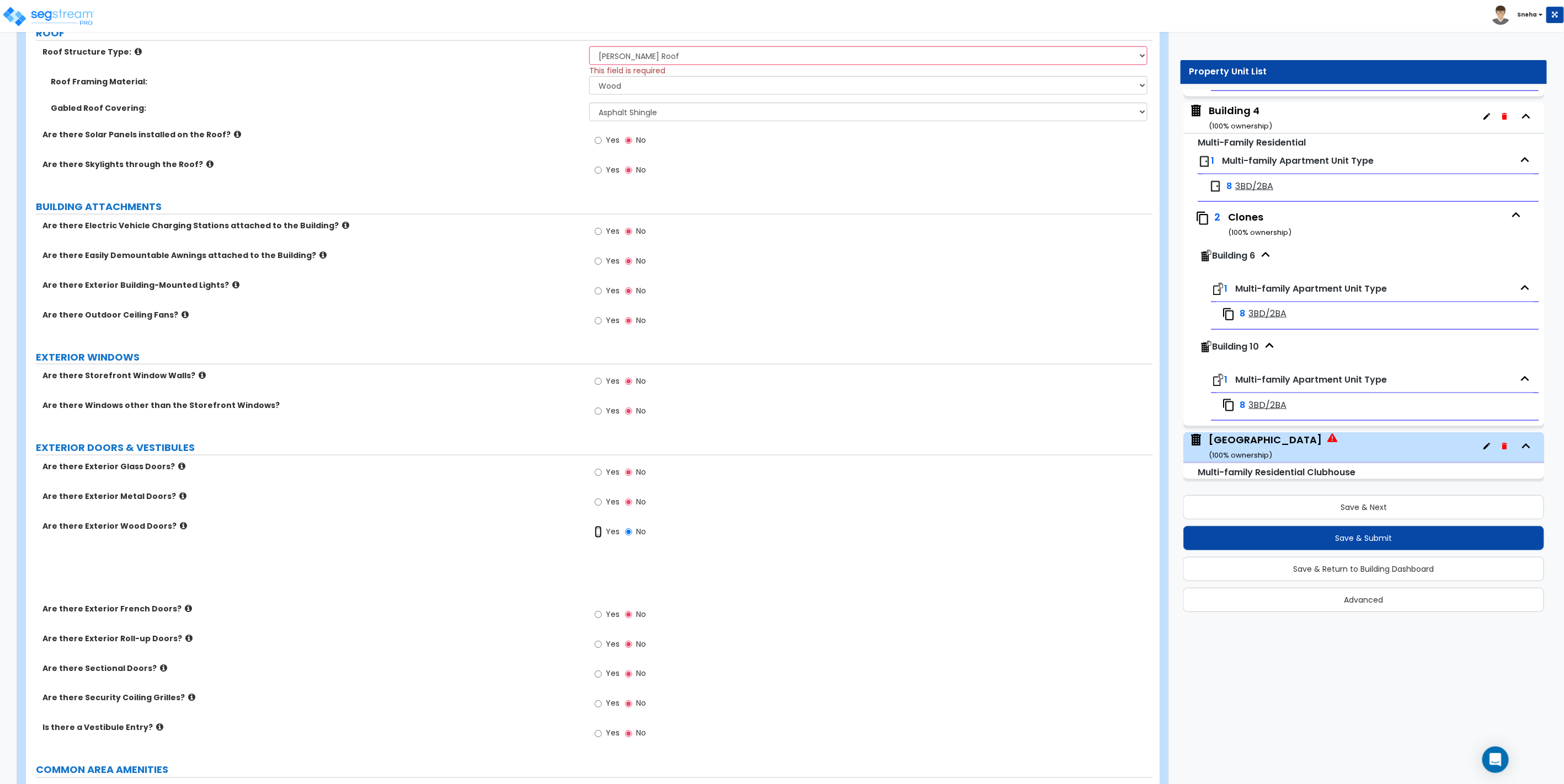
radio input "true"
drag, startPoint x: 606, startPoint y: 565, endPoint x: 573, endPoint y: 569, distance: 33.2
click at [573, 569] on div "How many Single Wood Doors? 0" at bounding box center [589, 564] width 1127 height 27
type input "1"
click at [602, 471] on input "Yes" at bounding box center [598, 472] width 7 height 12
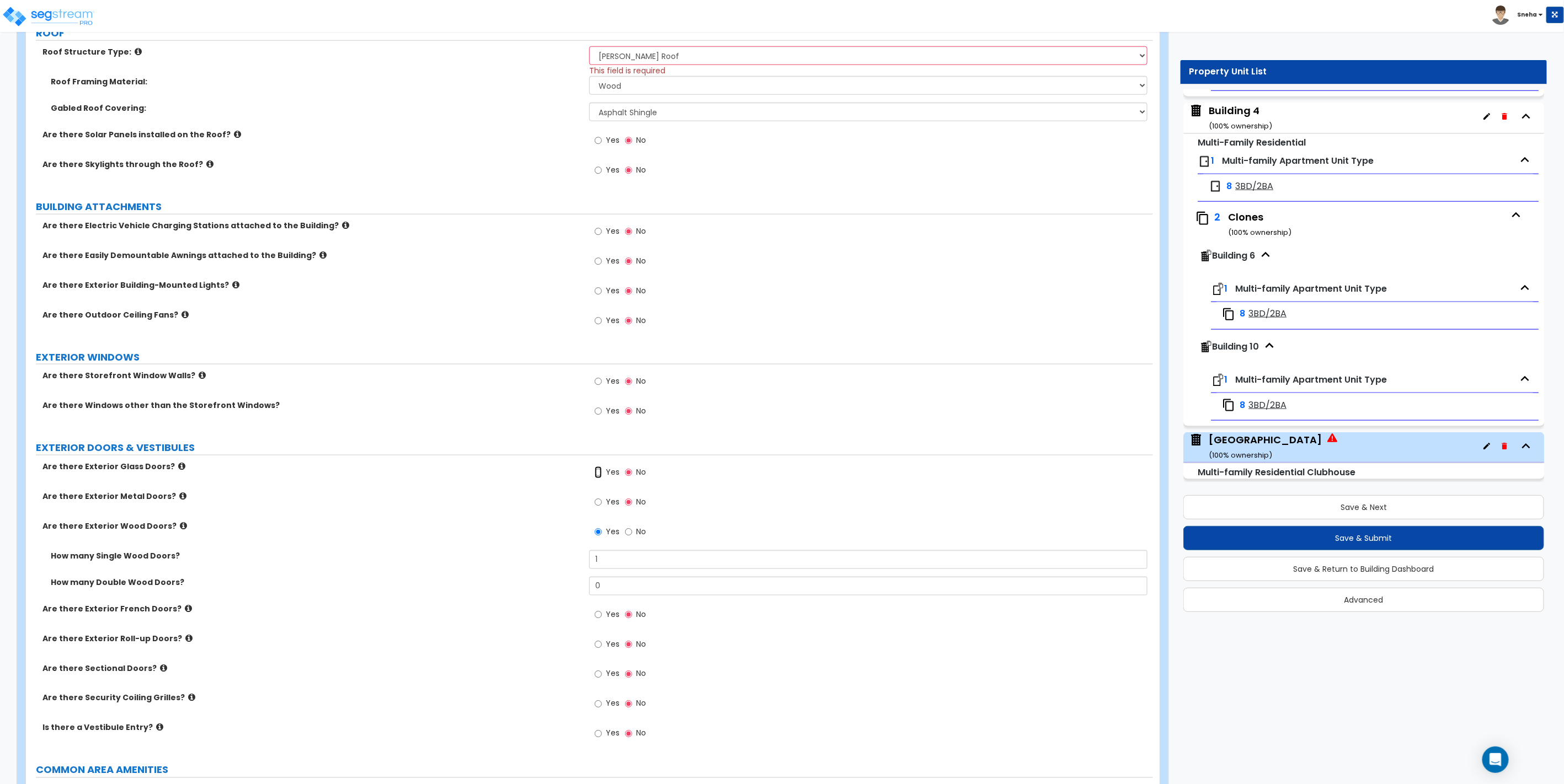
radio input "true"
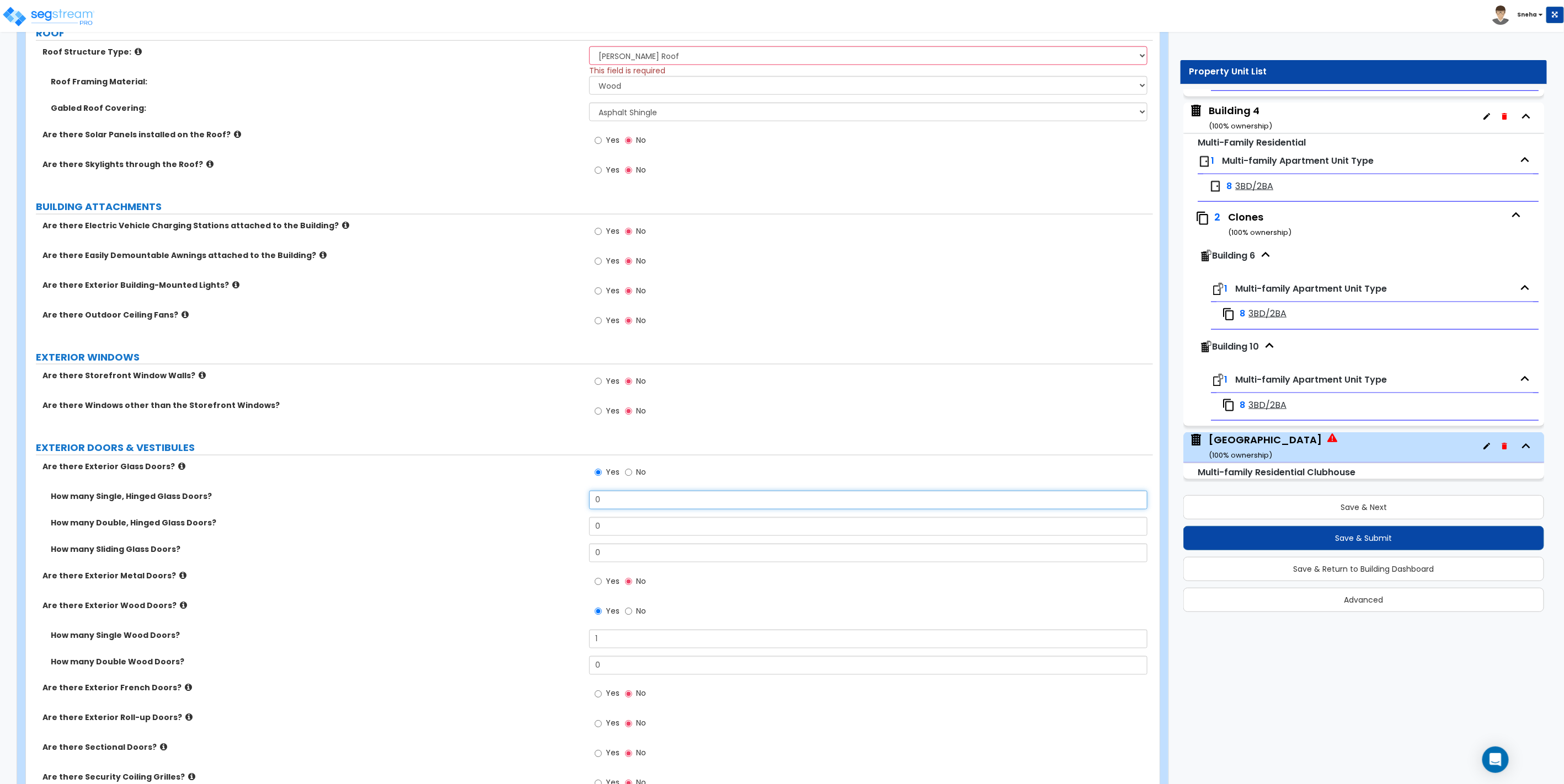
drag, startPoint x: 609, startPoint y: 506, endPoint x: 566, endPoint y: 504, distance: 43.0
click at [566, 504] on div "How many Single, Hinged Glass Doors? 0" at bounding box center [589, 504] width 1127 height 27
type input "2"
click at [496, 540] on div "How many Double, Hinged Glass Doors? 0" at bounding box center [589, 530] width 1127 height 27
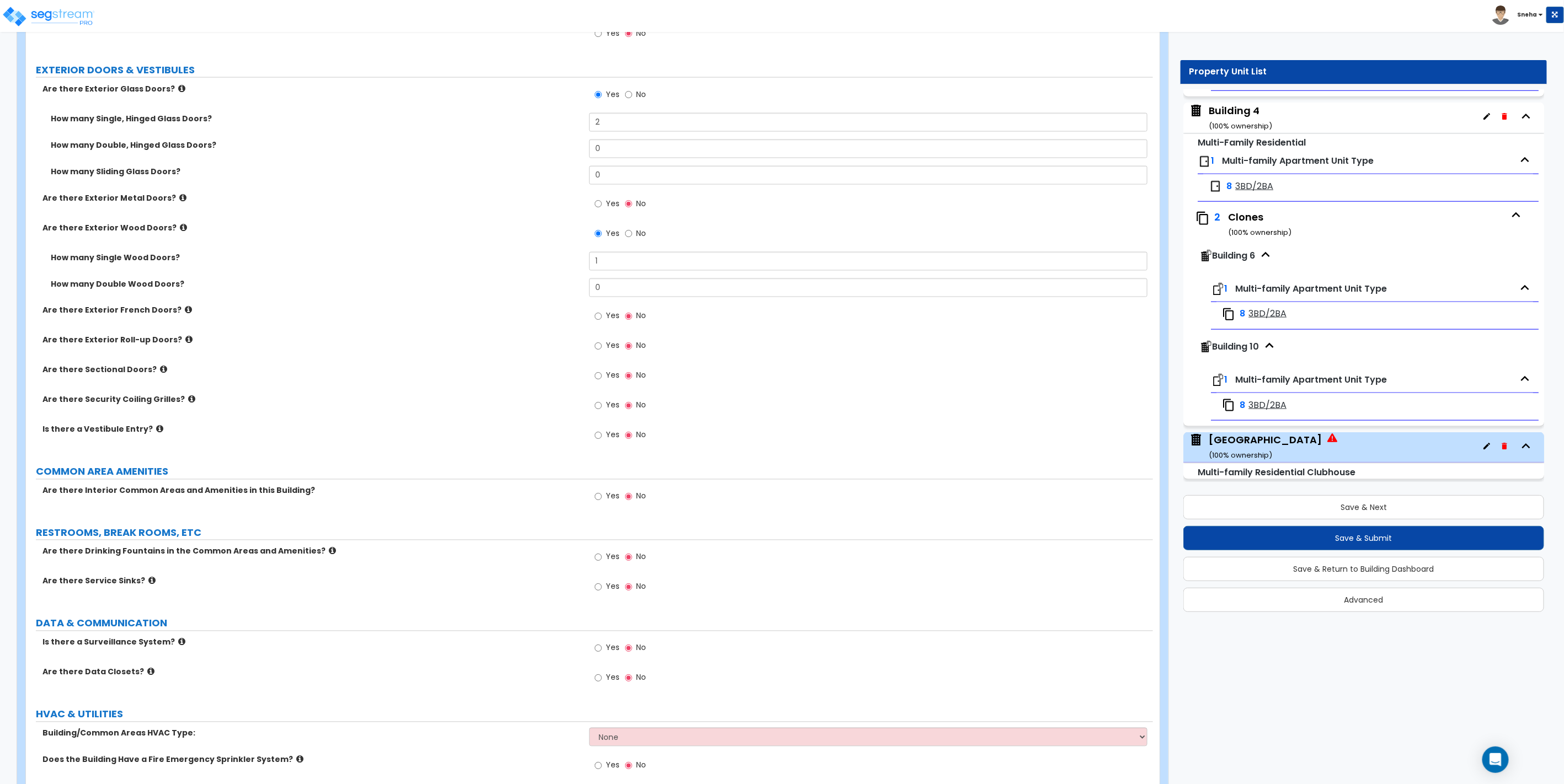
scroll to position [1225, 0]
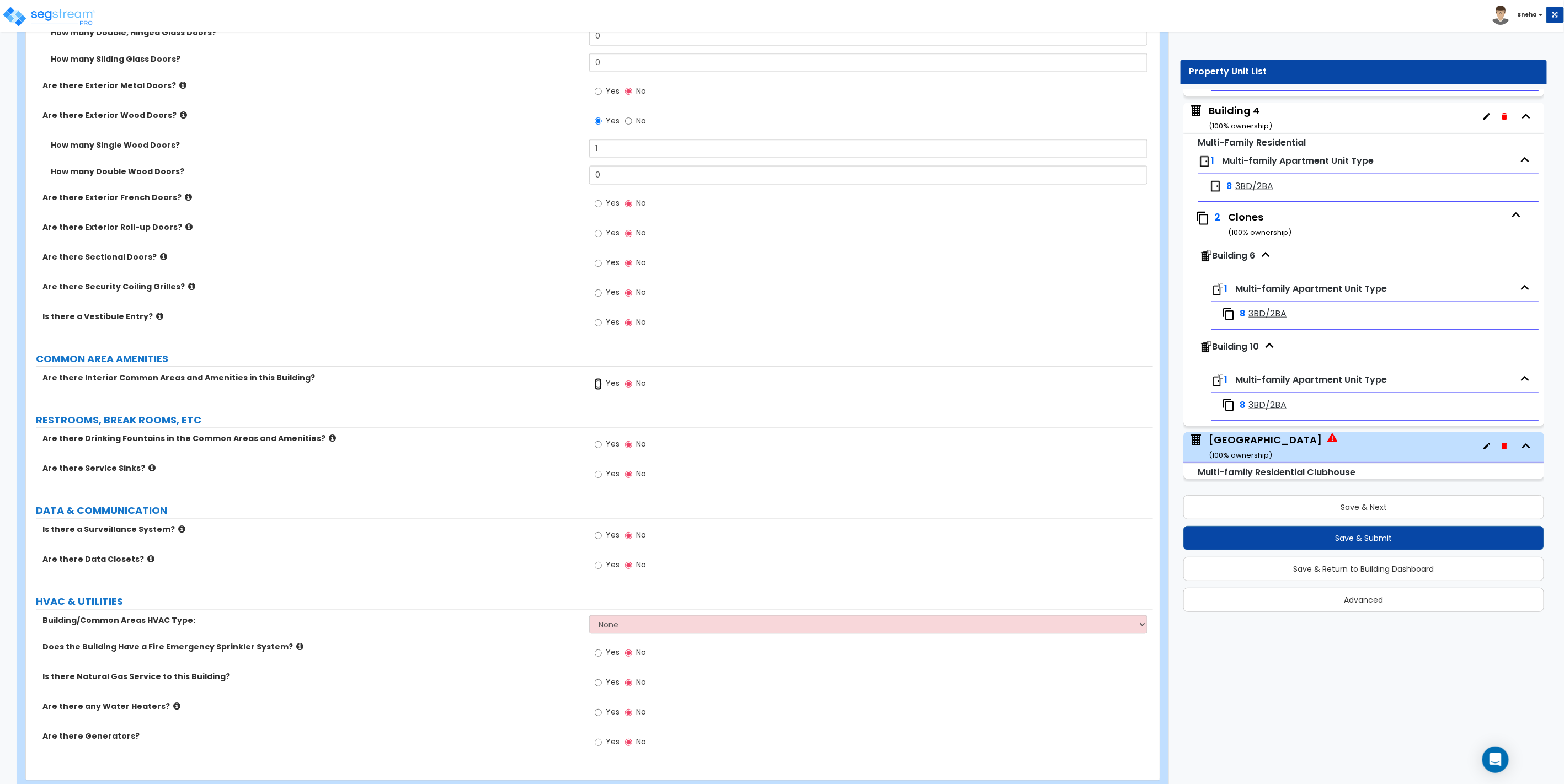
click at [598, 382] on input "Yes" at bounding box center [598, 384] width 7 height 12
radio input "true"
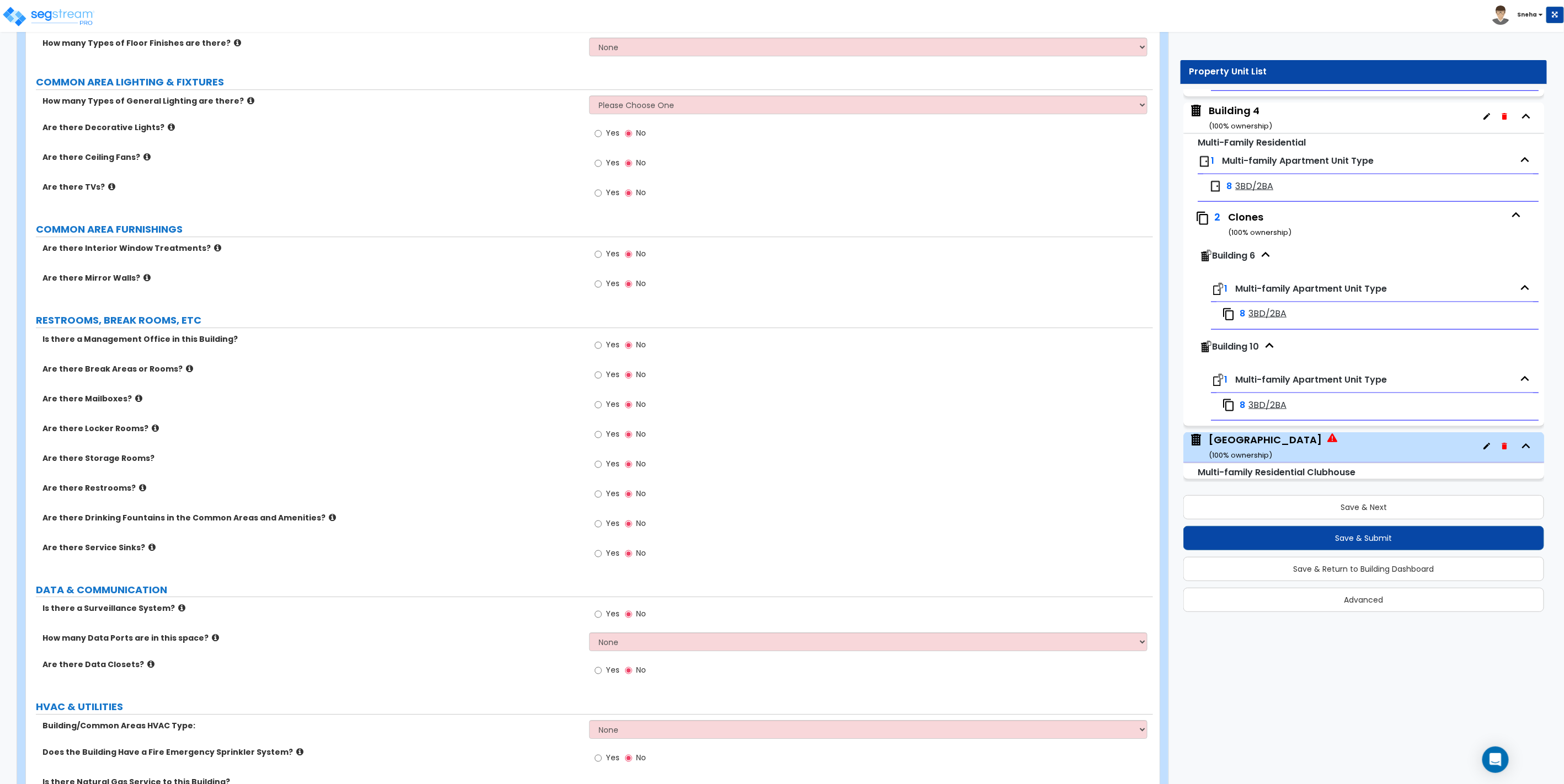
scroll to position [2252, 0]
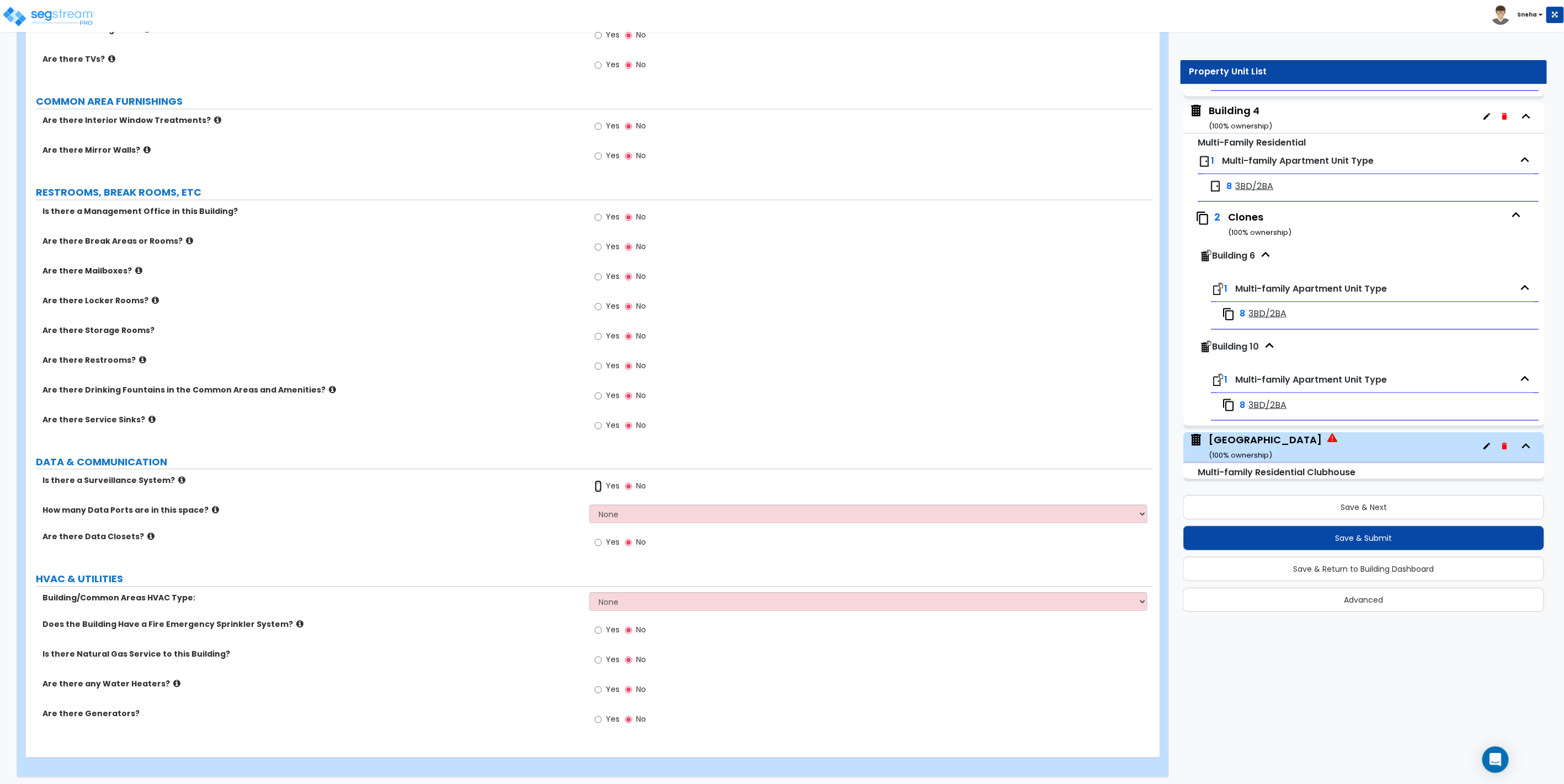
click at [598, 484] on input "Yes" at bounding box center [598, 486] width 7 height 12
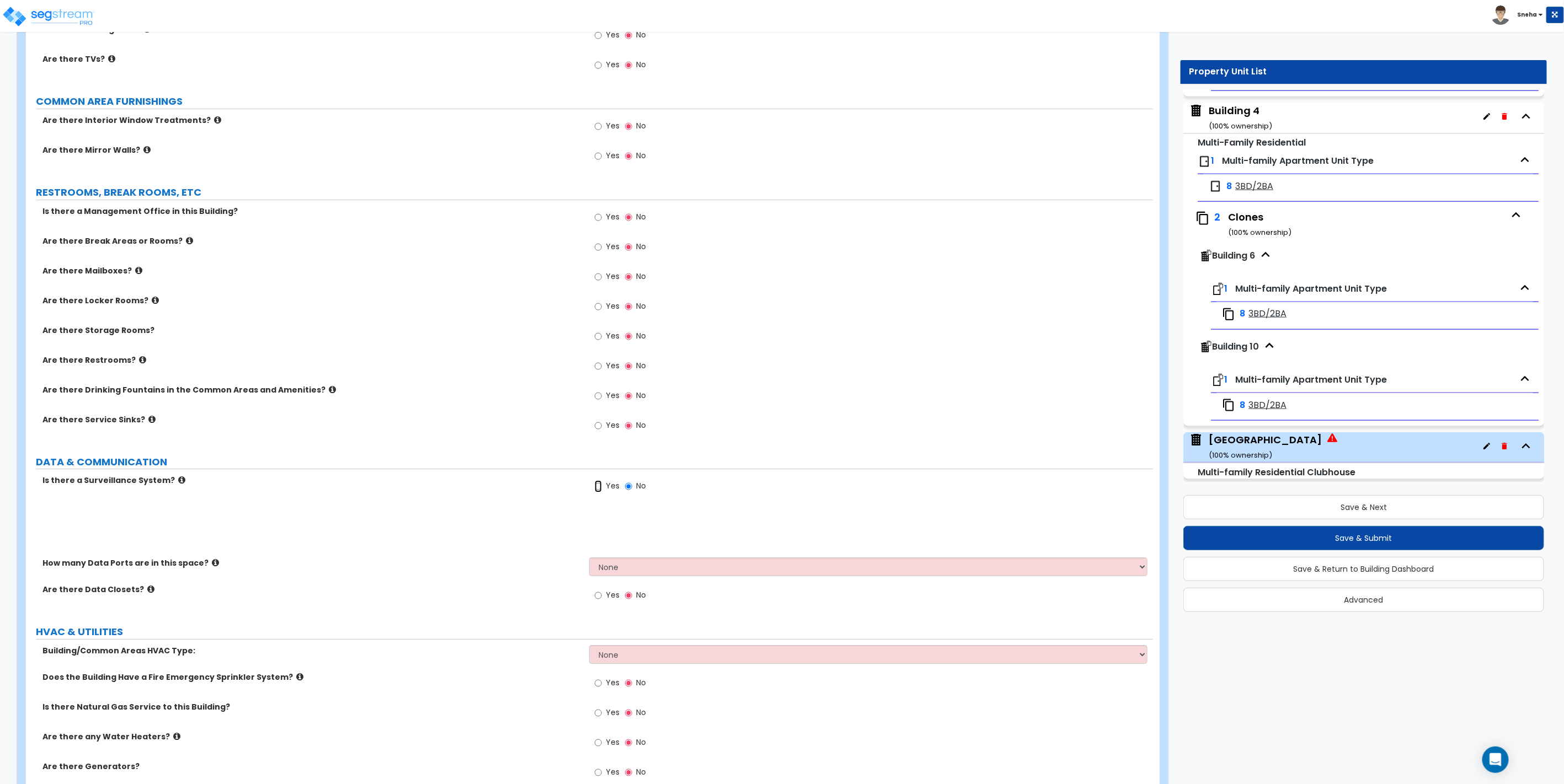
radio input "true"
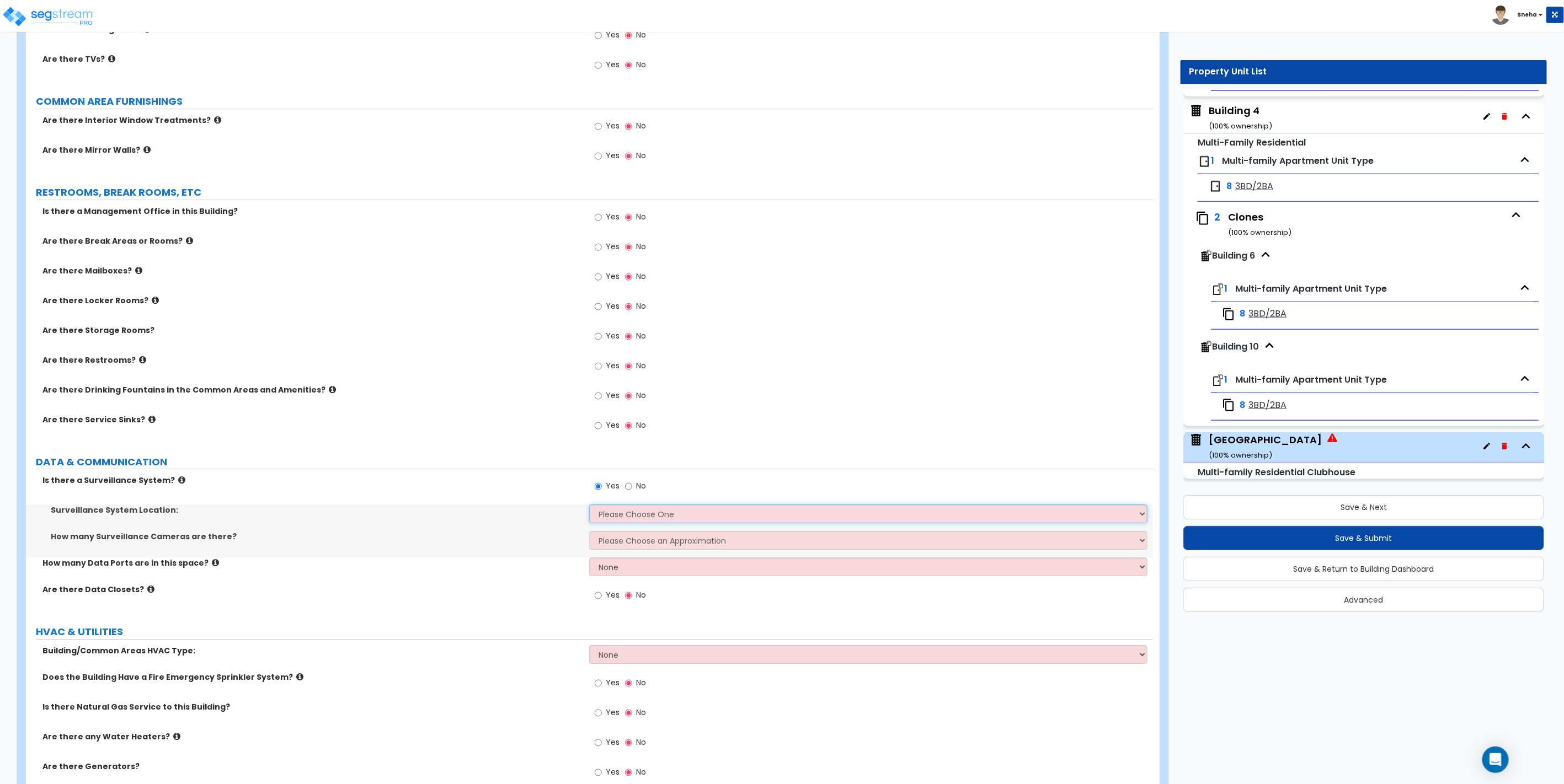
click at [608, 504] on select "Please Choose One Inside the Building Outside the Building Both Inside & Outside" at bounding box center [868, 514] width 558 height 19
select select "3"
click at [589, 504] on select "Please Choose One Inside the Building Outside the Building Both Inside & Outside" at bounding box center [868, 514] width 558 height 19
click at [629, 508] on select "Please Choose One Inside the Building Outside the Building Both Inside & Outside" at bounding box center [868, 514] width 558 height 19
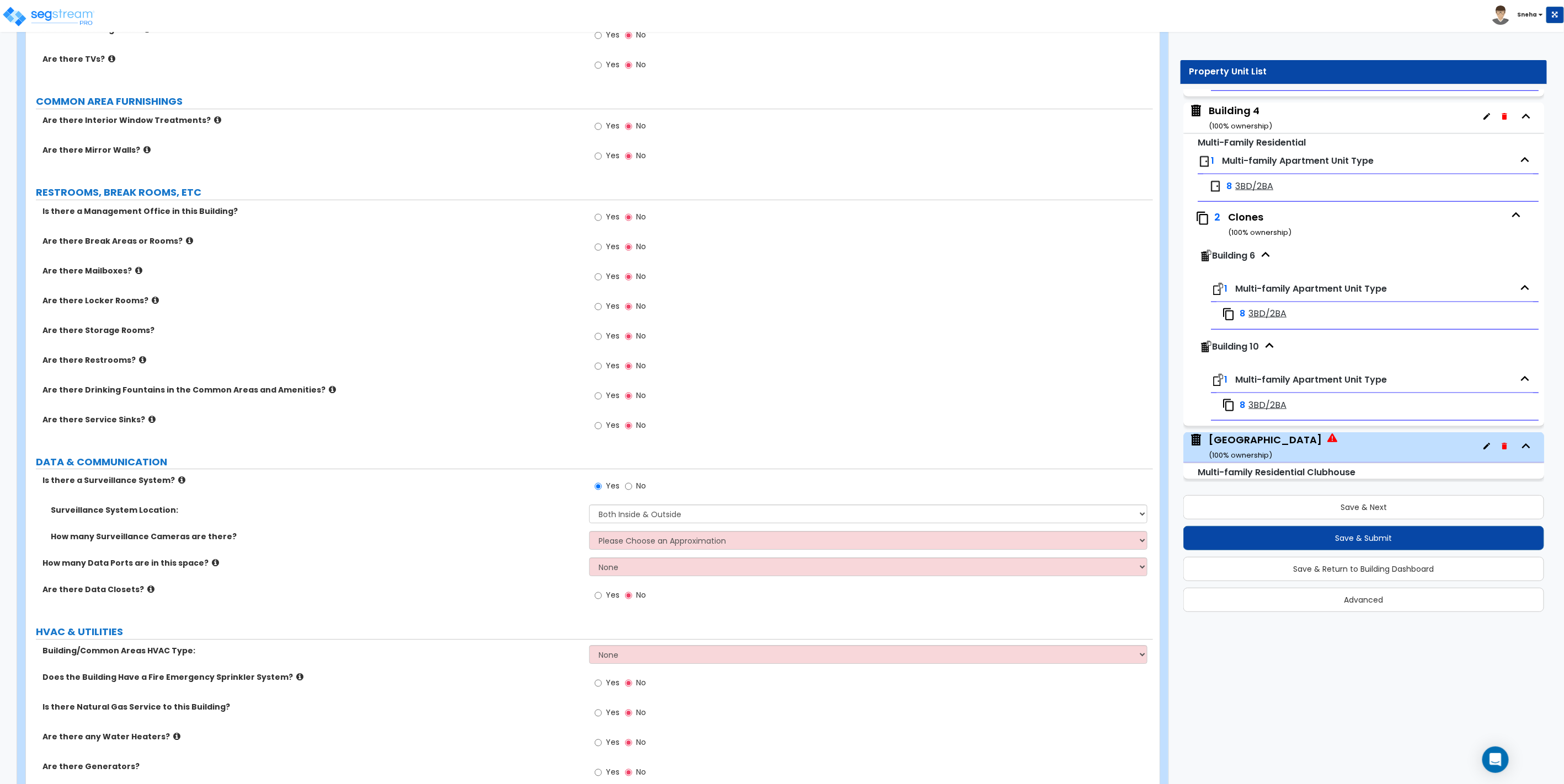
click at [547, 541] on div "How many Surveillance Cameras are there? Please Choose an Approximation Barely …" at bounding box center [589, 544] width 1127 height 27
click at [633, 539] on select "Please Choose an Approximation Barely Noticed Any Noticed a Couple Frequently S…" at bounding box center [868, 540] width 558 height 19
select select "2"
click at [589, 531] on select "Please Choose an Approximation Barely Noticed Any Noticed a Couple Frequently S…" at bounding box center [868, 540] width 558 height 19
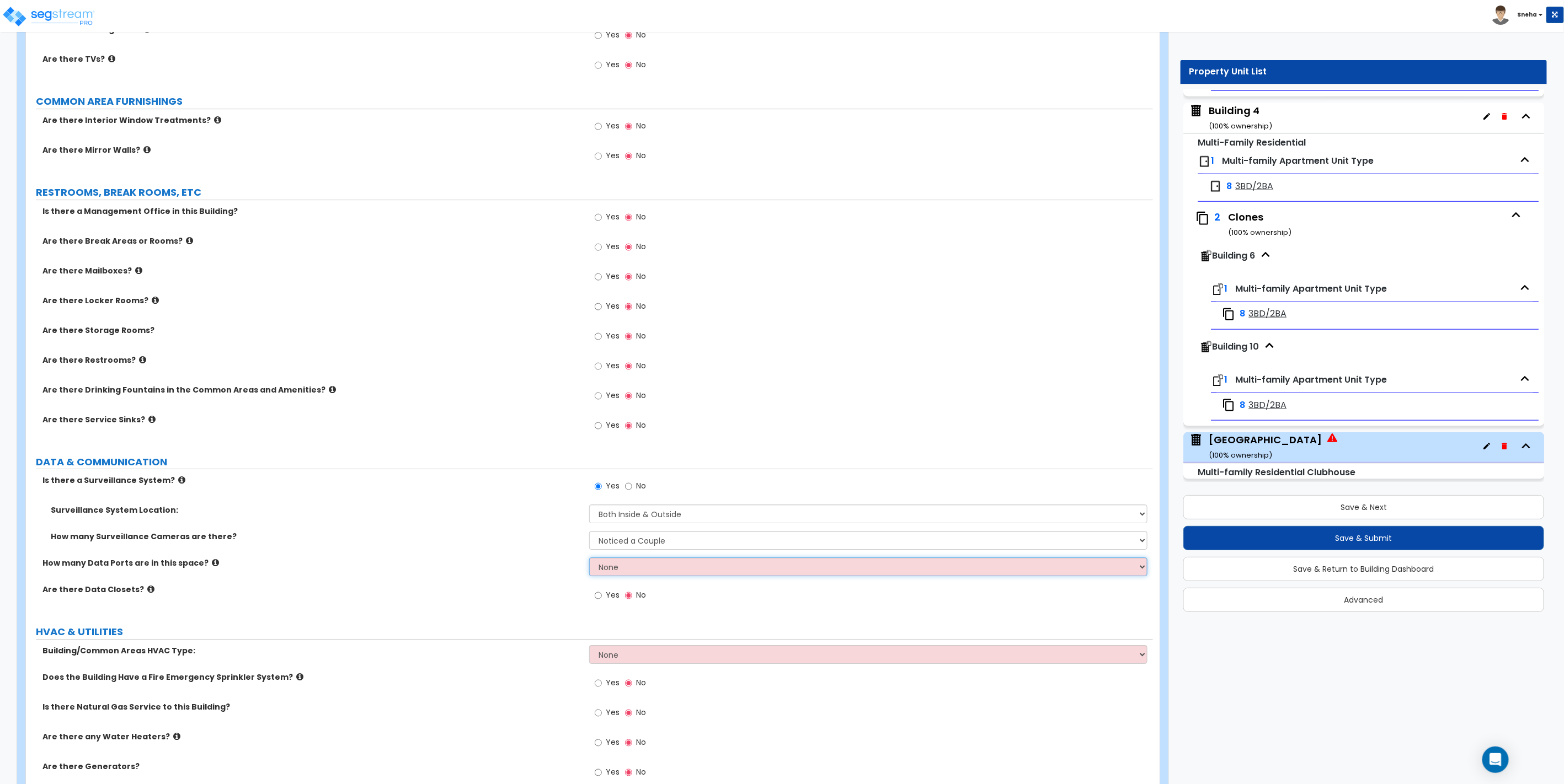
click at [612, 563] on select "None Please Estimate for Me I will specify the Quantity Exactly" at bounding box center [868, 567] width 558 height 19
click at [589, 558] on select "None Please Estimate for Me I will specify the Quantity Exactly" at bounding box center [868, 567] width 558 height 19
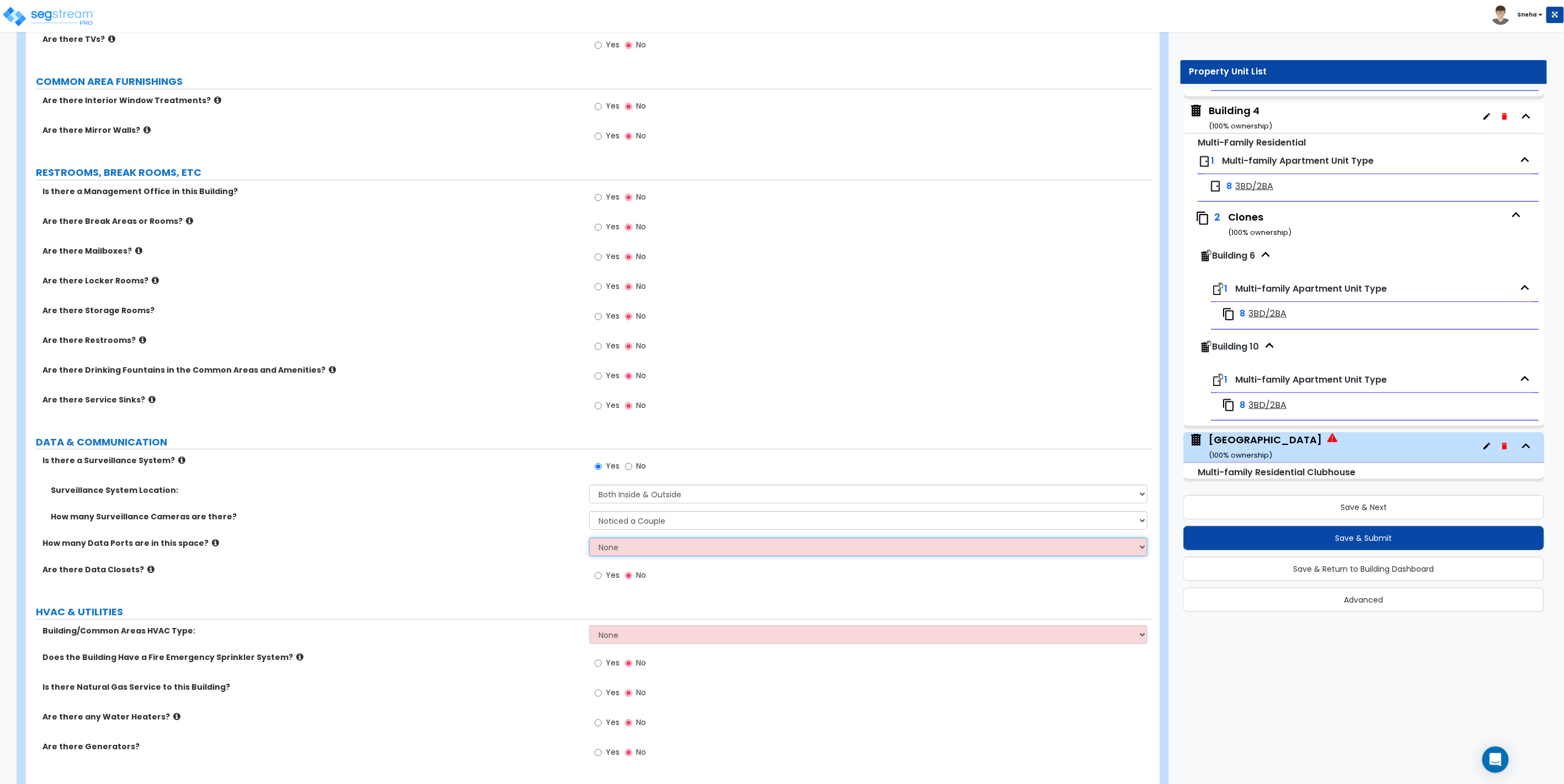
scroll to position [2304, 0]
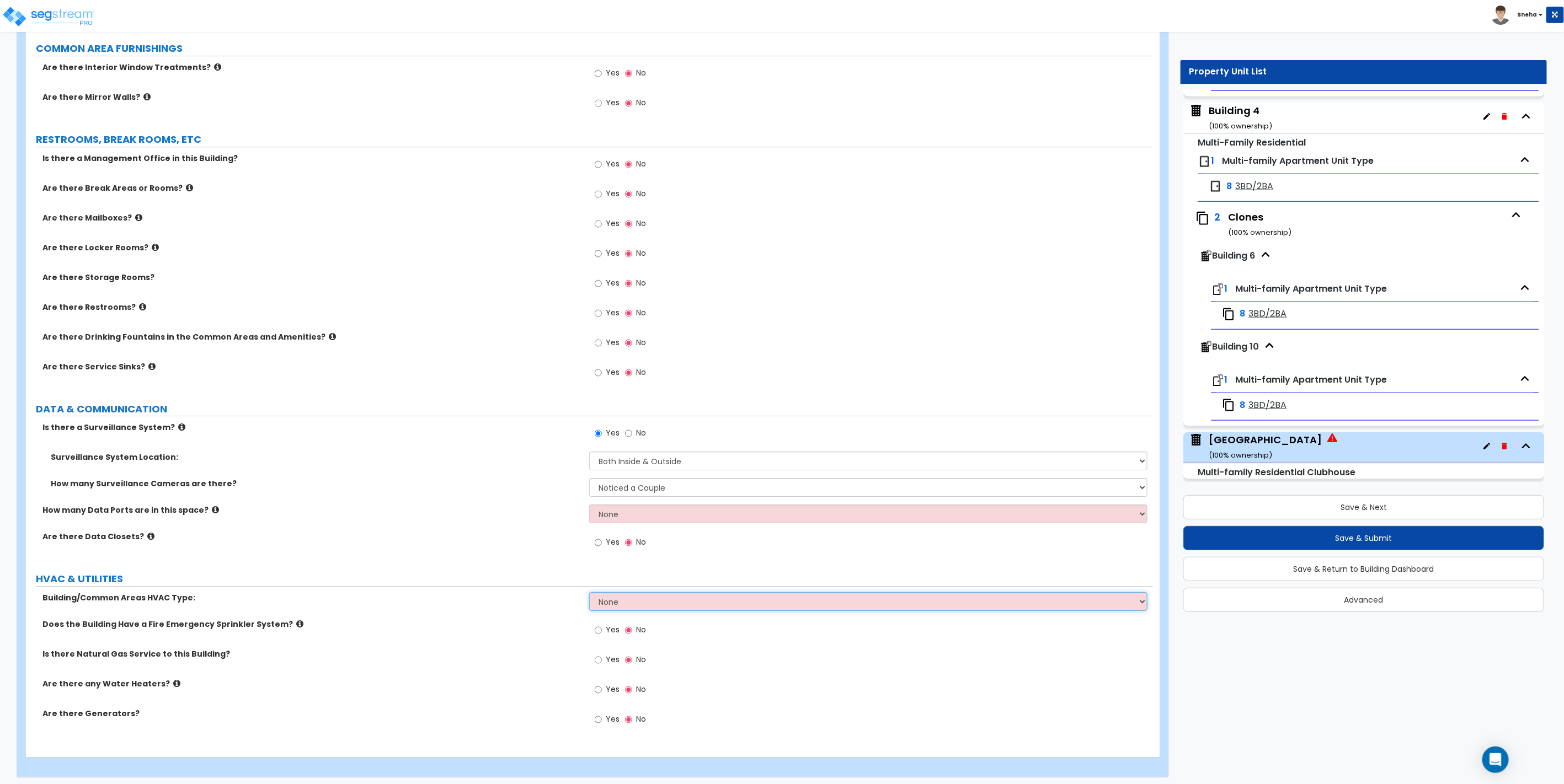
click at [638, 600] on select "None Split System - Heat Pump Rooftop Unit" at bounding box center [868, 601] width 558 height 19
select select "1"
click at [589, 592] on select "None Split System - Heat Pump Rooftop Unit" at bounding box center [868, 601] width 558 height 19
click at [615, 657] on span "Yes" at bounding box center [612, 659] width 14 height 11
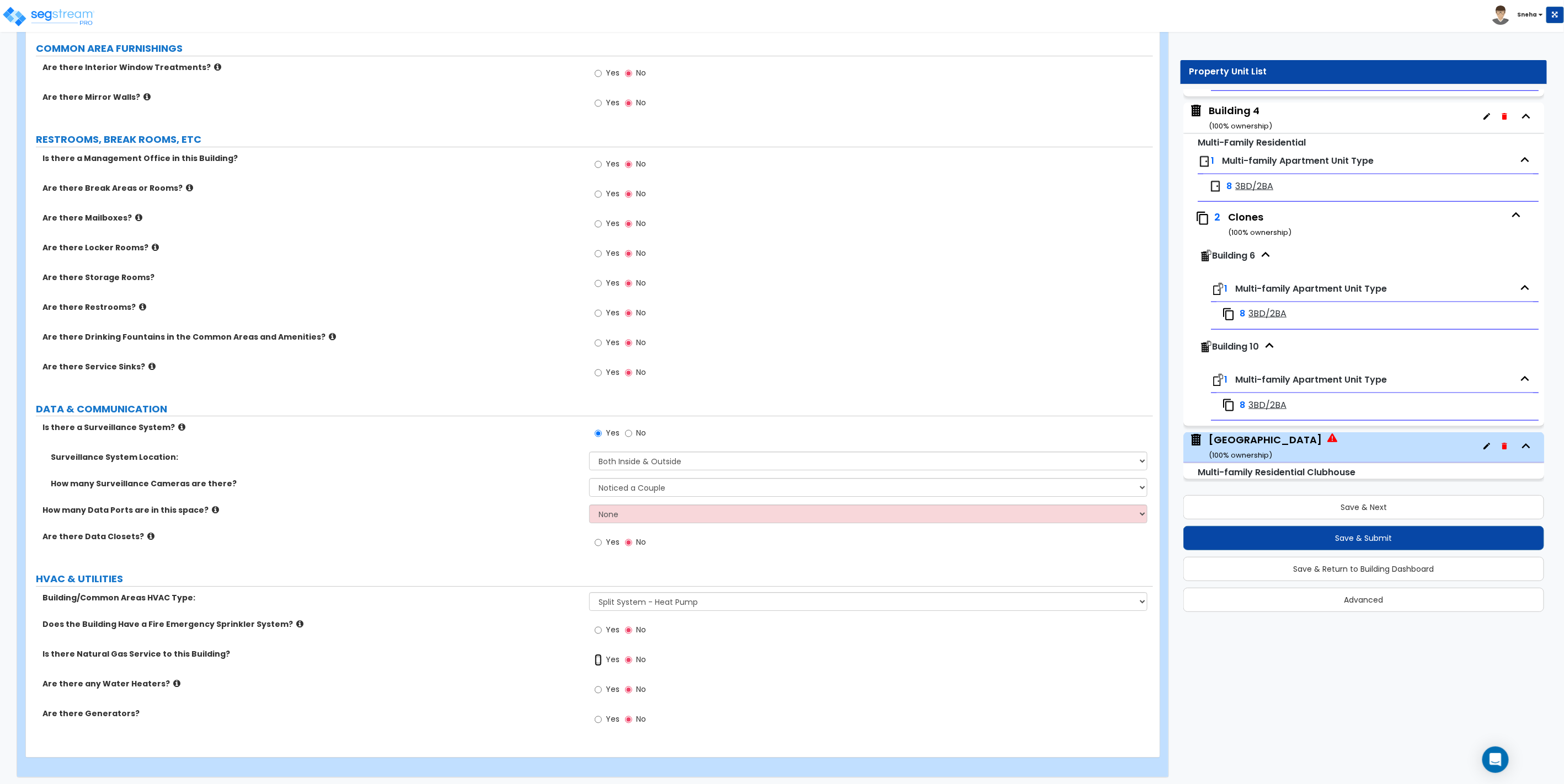
click at [602, 657] on input "Yes" at bounding box center [598, 660] width 7 height 12
radio input "true"
click at [615, 687] on span "Yes" at bounding box center [612, 690] width 14 height 11
click at [602, 687] on input "Yes" at bounding box center [598, 690] width 7 height 12
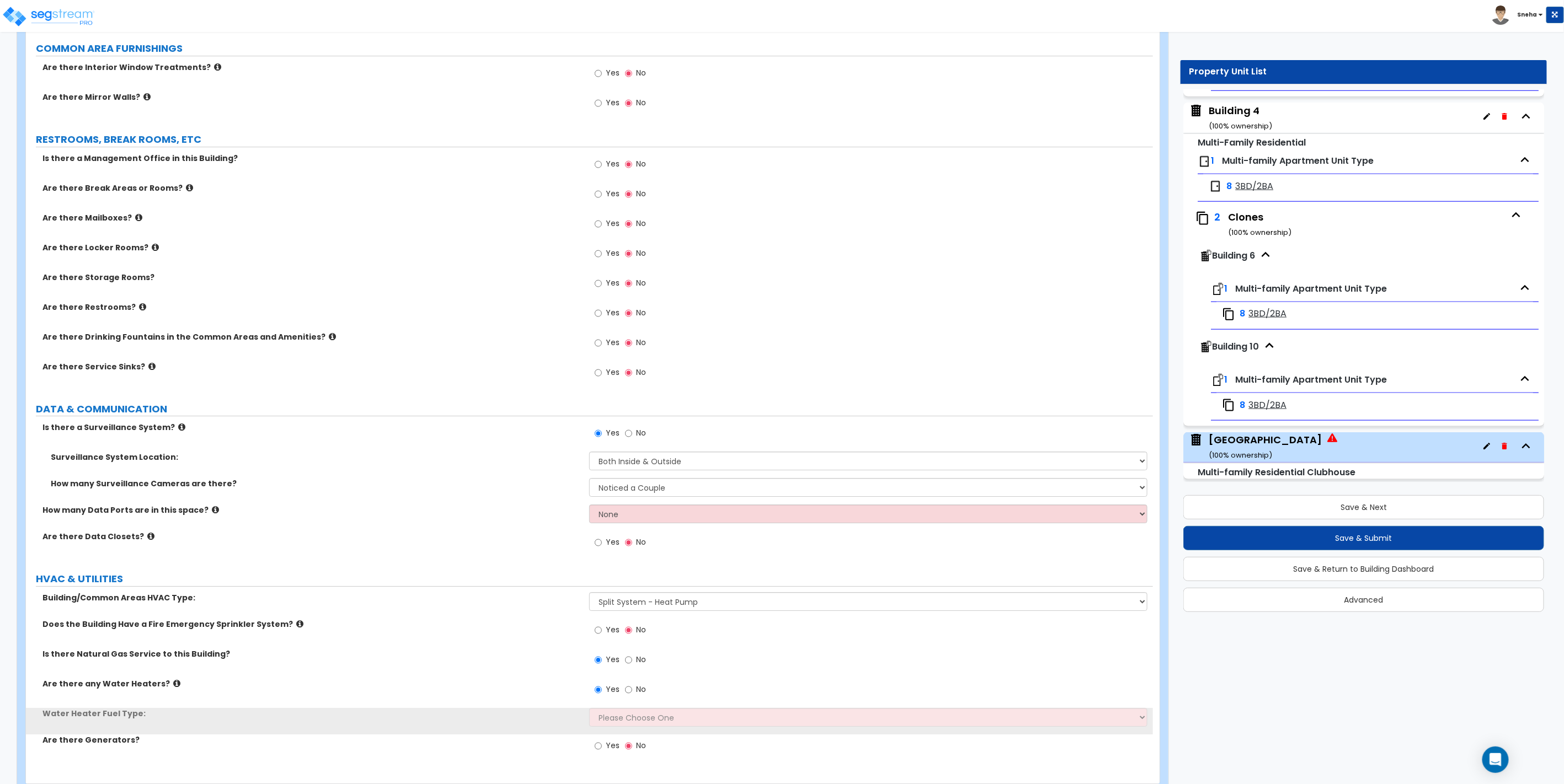
click at [615, 687] on span "Yes" at bounding box center [612, 690] width 14 height 11
click at [602, 687] on input "Yes" at bounding box center [598, 690] width 7 height 12
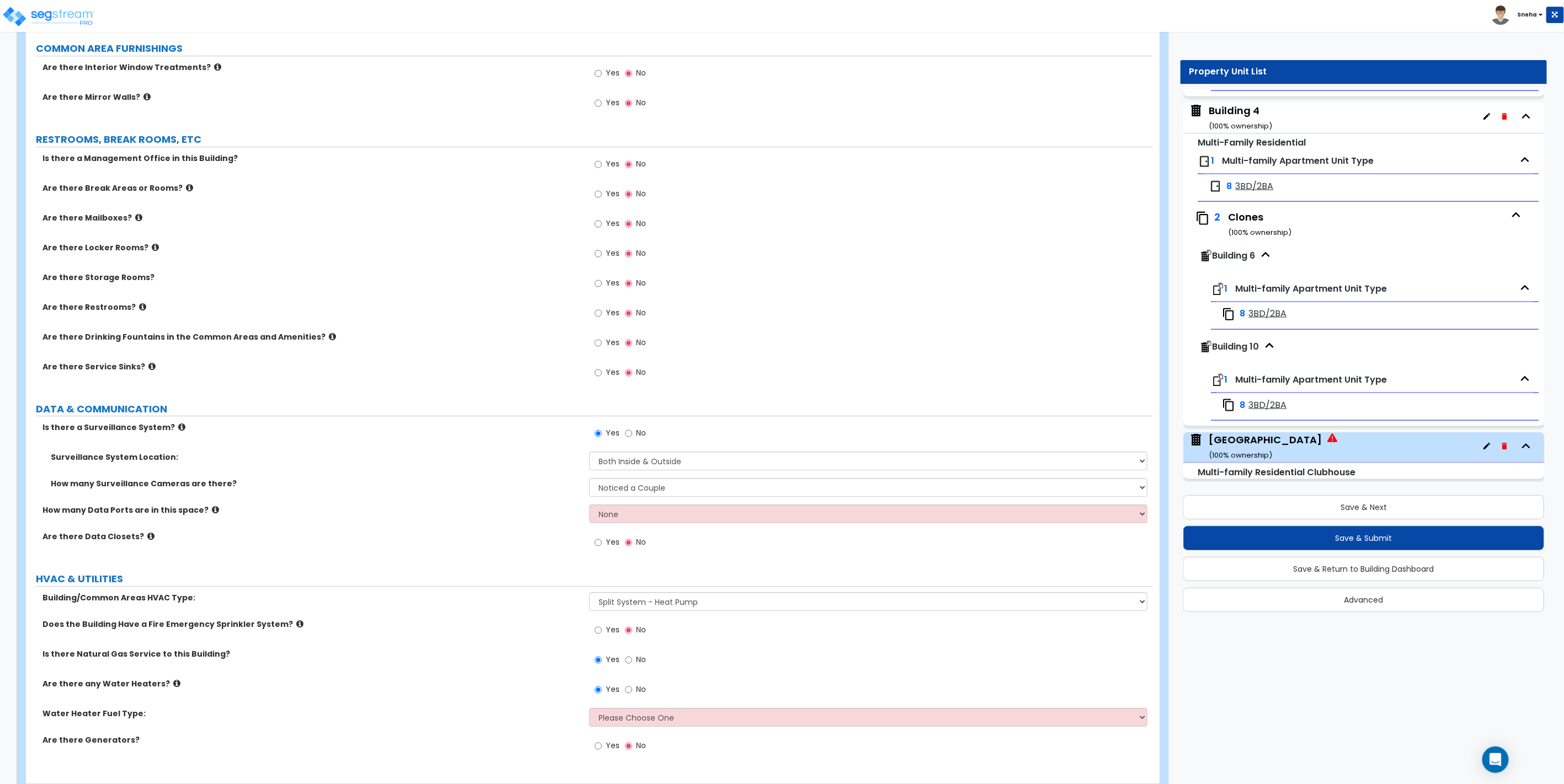
click at [638, 685] on span "No" at bounding box center [641, 690] width 10 height 11
click at [632, 685] on input "No" at bounding box center [628, 690] width 7 height 12
radio input "false"
radio input "true"
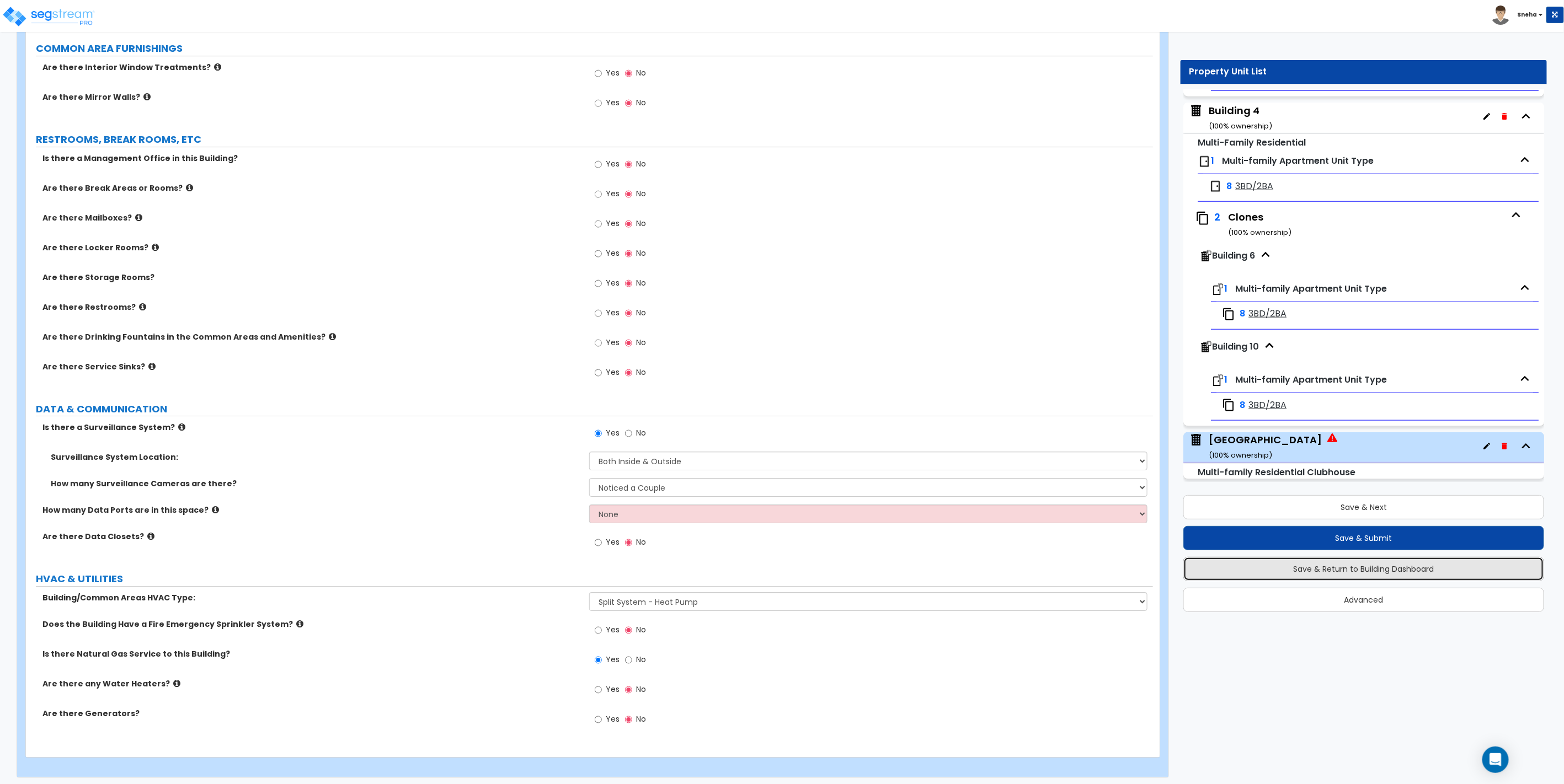
click at [1409, 565] on button "Save & Return to Building Dashboard" at bounding box center [1364, 568] width 361 height 24
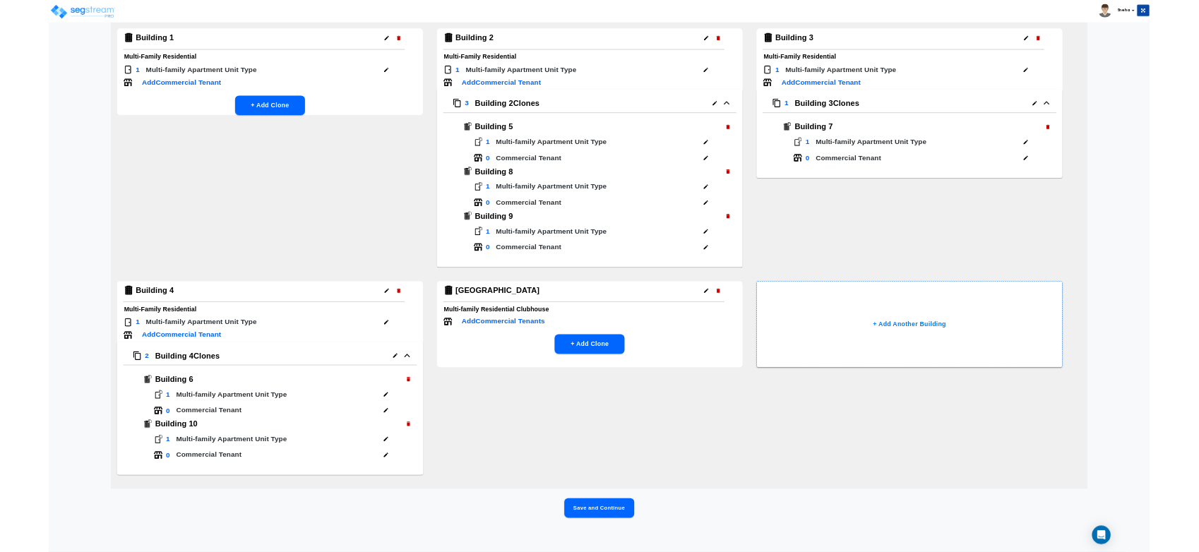
scroll to position [0, 0]
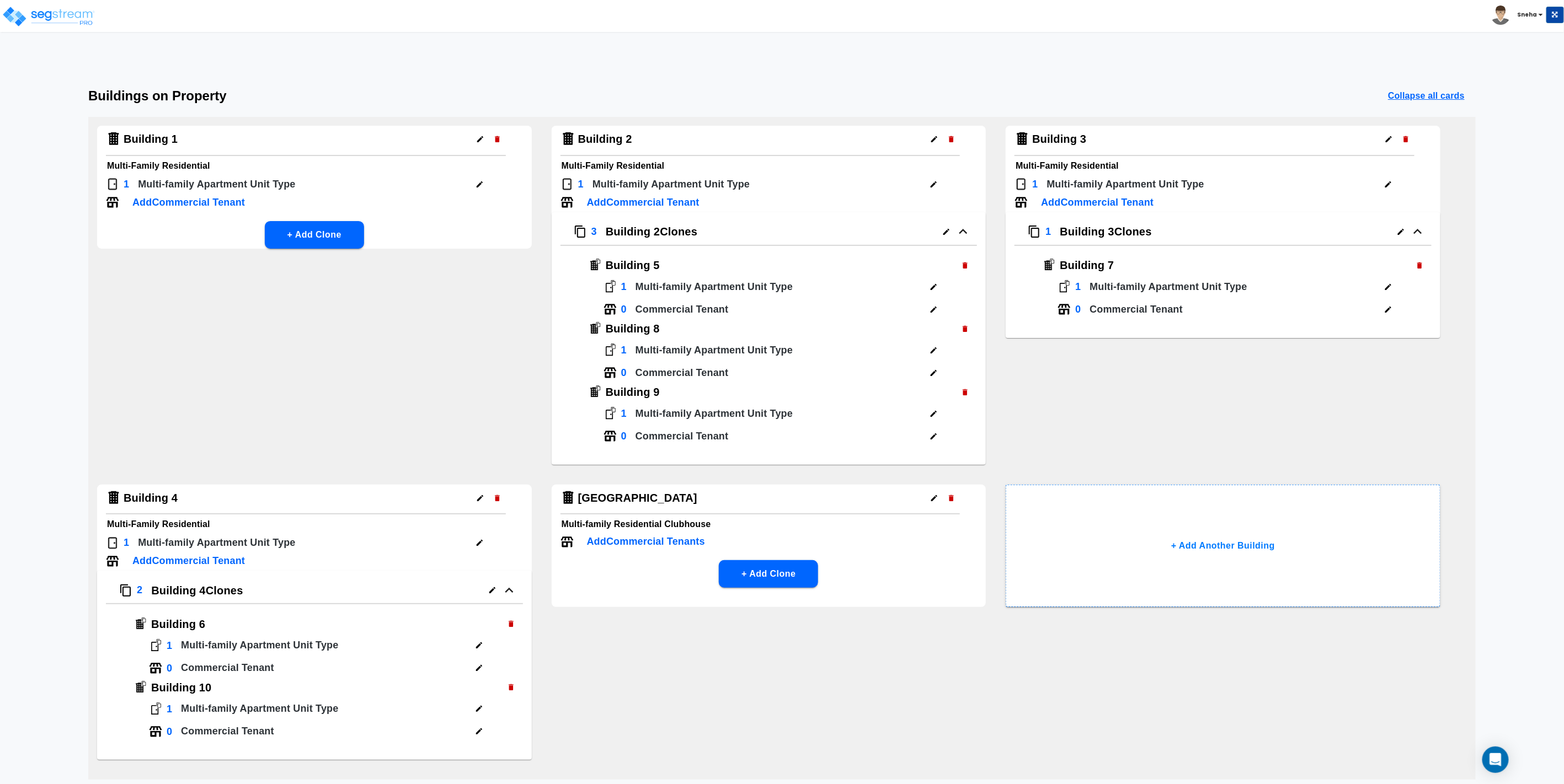
click at [769, 722] on div "Building 1 Multi-Family Residential 1 Multi-family Apartment Unit Type Add Comm…" at bounding box center [782, 448] width 1387 height 663
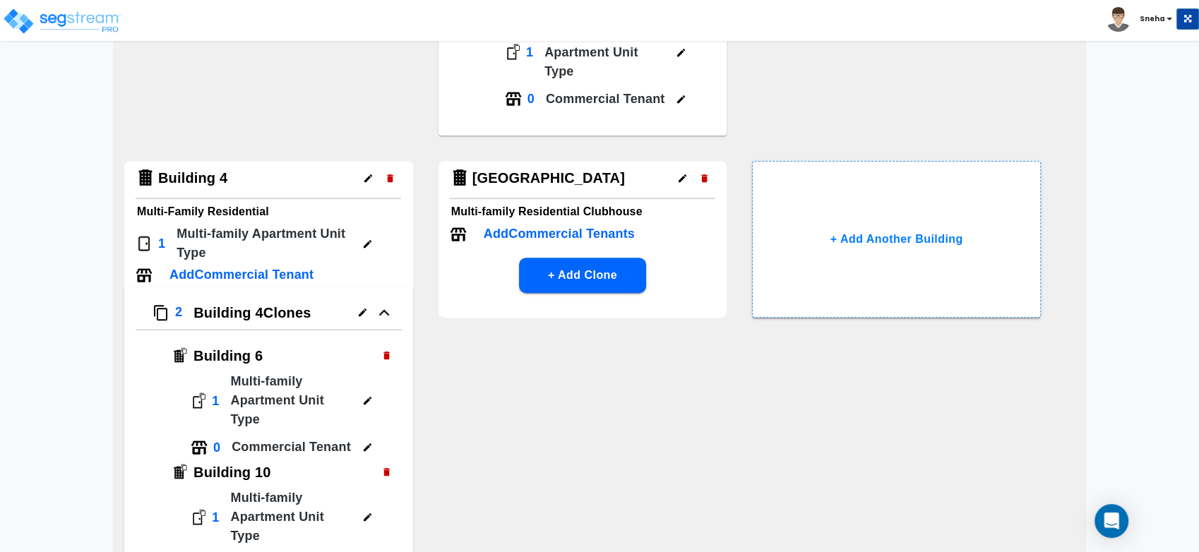
scroll to position [674, 0]
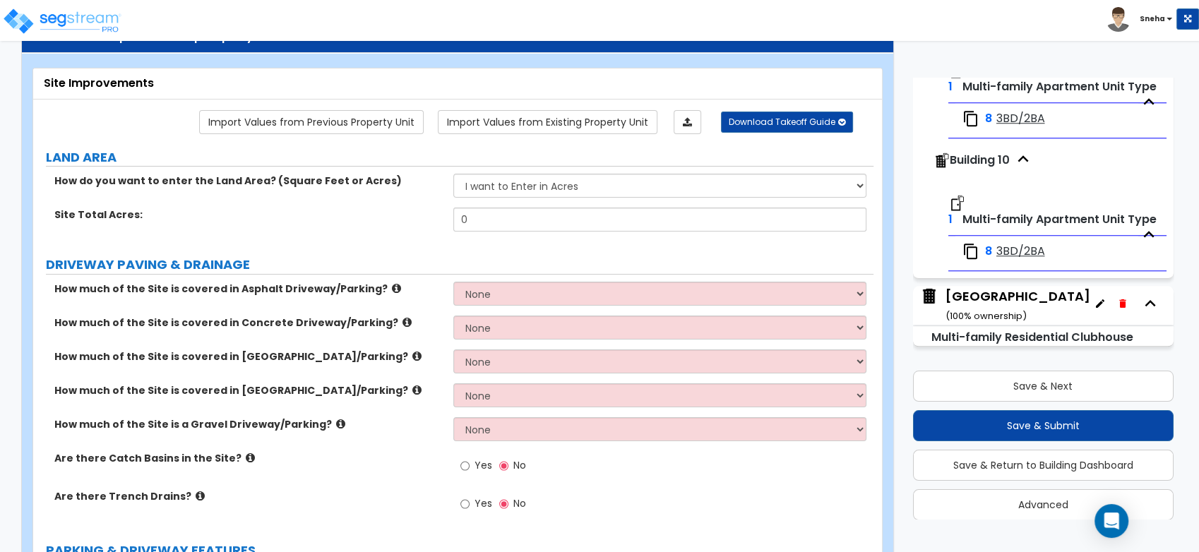
scroll to position [1426, 0]
click at [1011, 293] on div "Clubhouse Building ( 100 % ownership)" at bounding box center [1017, 305] width 145 height 36
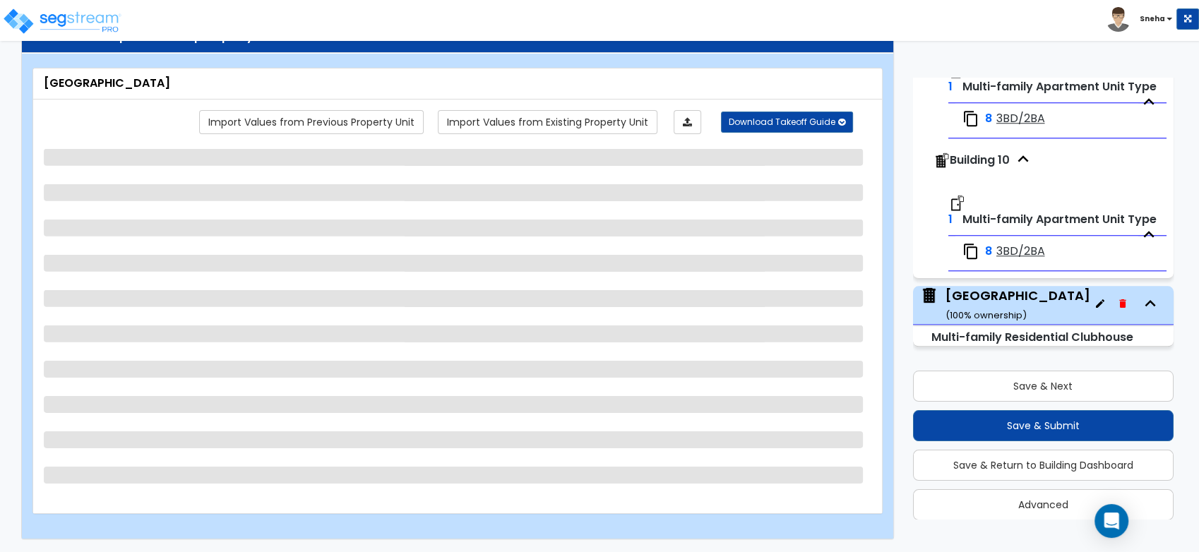
scroll to position [52, 0]
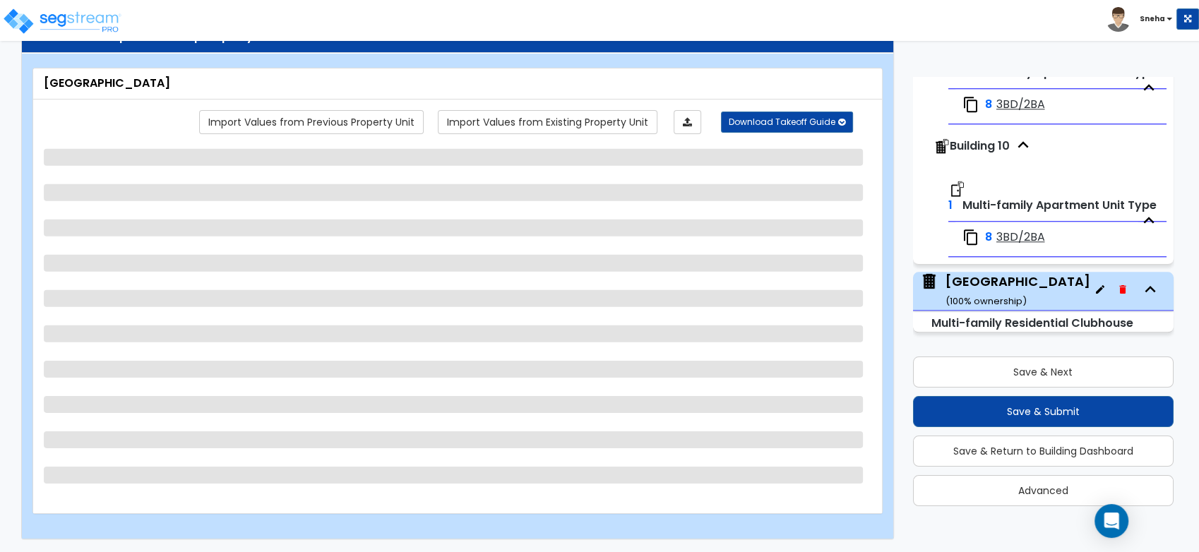
select select "7"
select select "1"
select select "2"
select select "4"
select select "3"
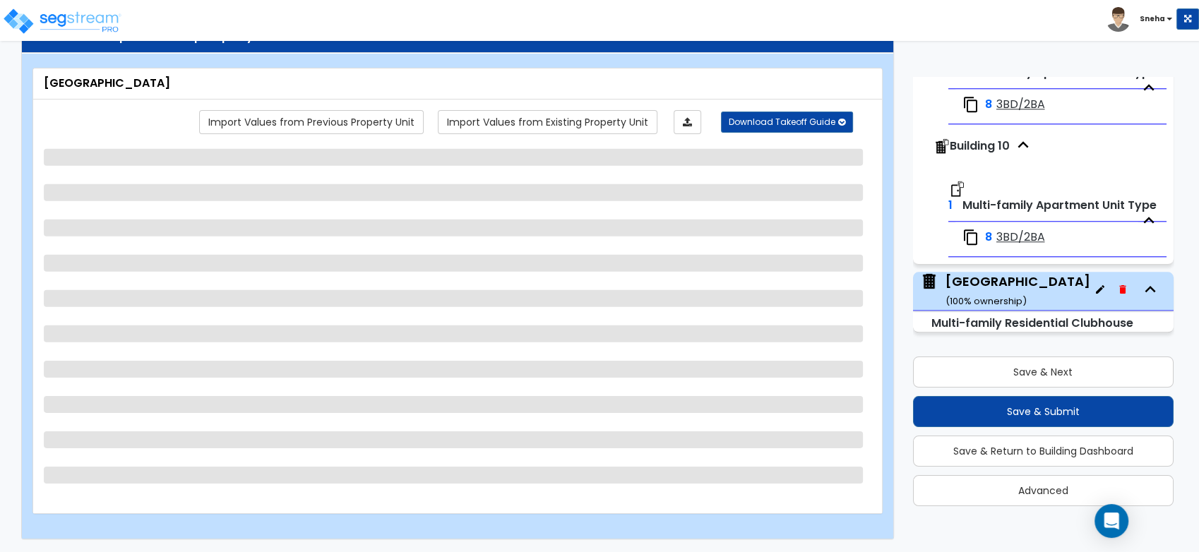
select select "1"
select select "2"
select select "1"
select select "3"
select select "2"
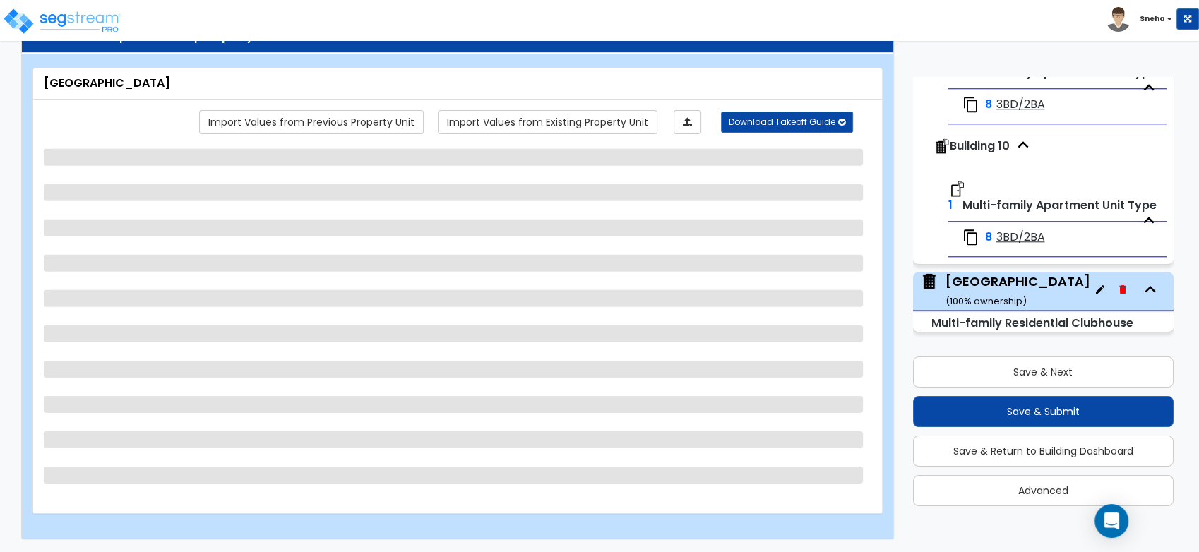
select select "1"
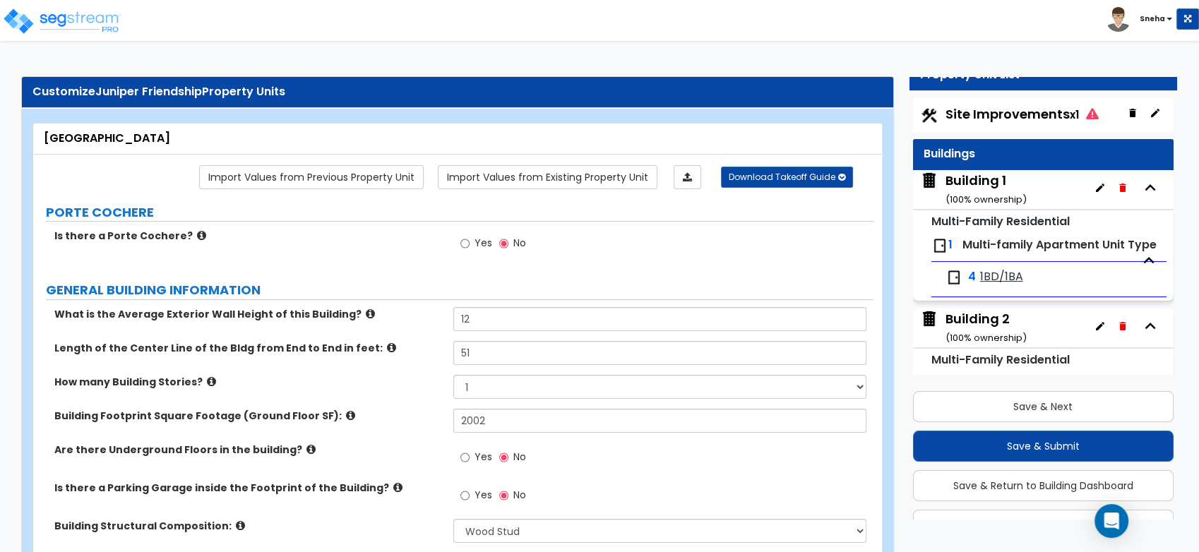
scroll to position [0, 0]
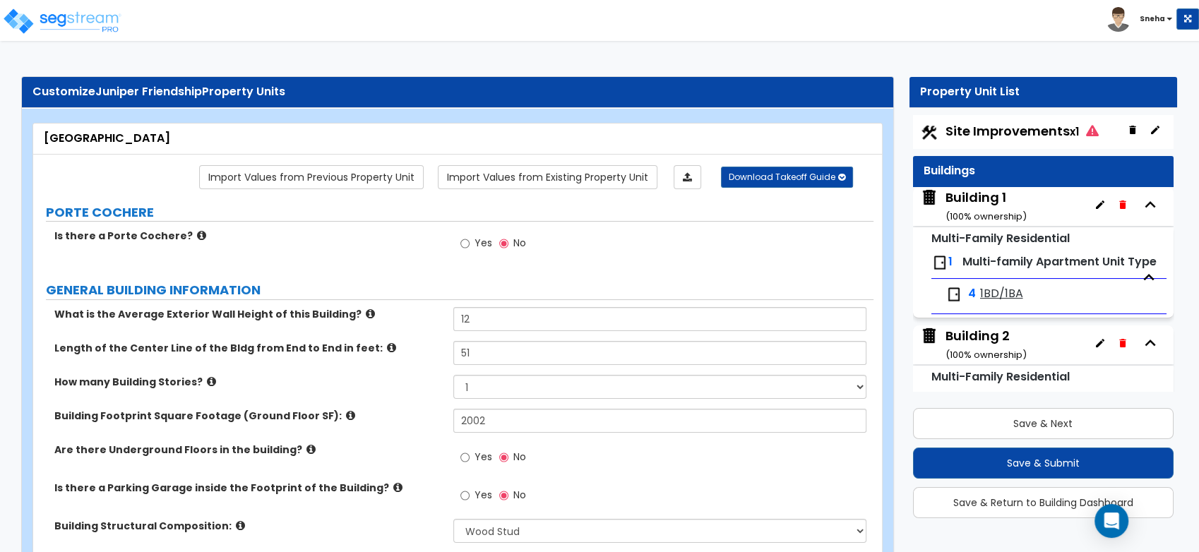
click at [989, 130] on span "Site Improvements x1" at bounding box center [1021, 131] width 153 height 18
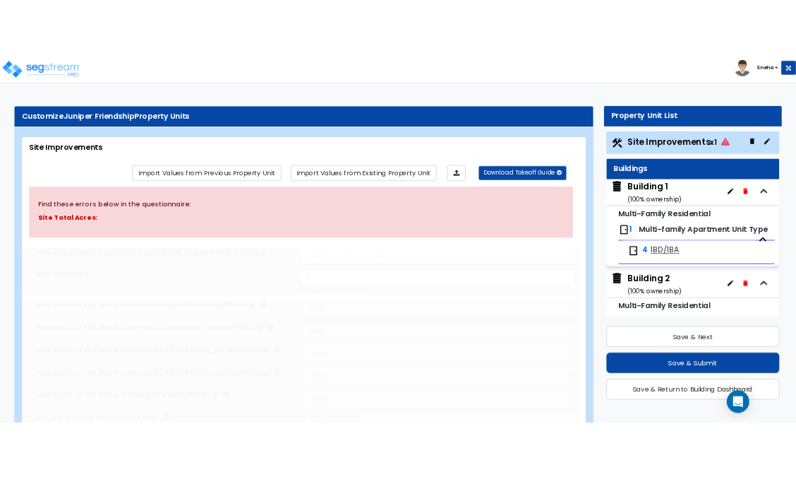
scroll to position [37, 0]
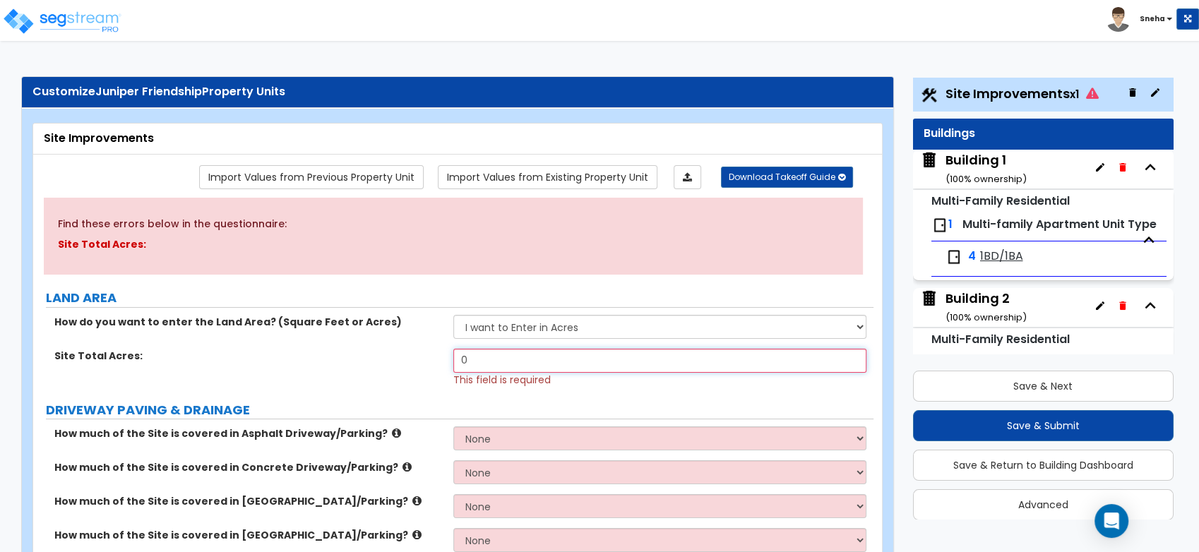
drag, startPoint x: 501, startPoint y: 362, endPoint x: 441, endPoint y: 364, distance: 60.8
click at [441, 364] on div "Site Total Acres: 0 This field is required" at bounding box center [453, 368] width 840 height 38
drag, startPoint x: 477, startPoint y: 356, endPoint x: 422, endPoint y: 365, distance: 56.5
click at [422, 365] on div "Site Total Acres: 0 This field is required" at bounding box center [453, 368] width 840 height 38
type input "7.24"
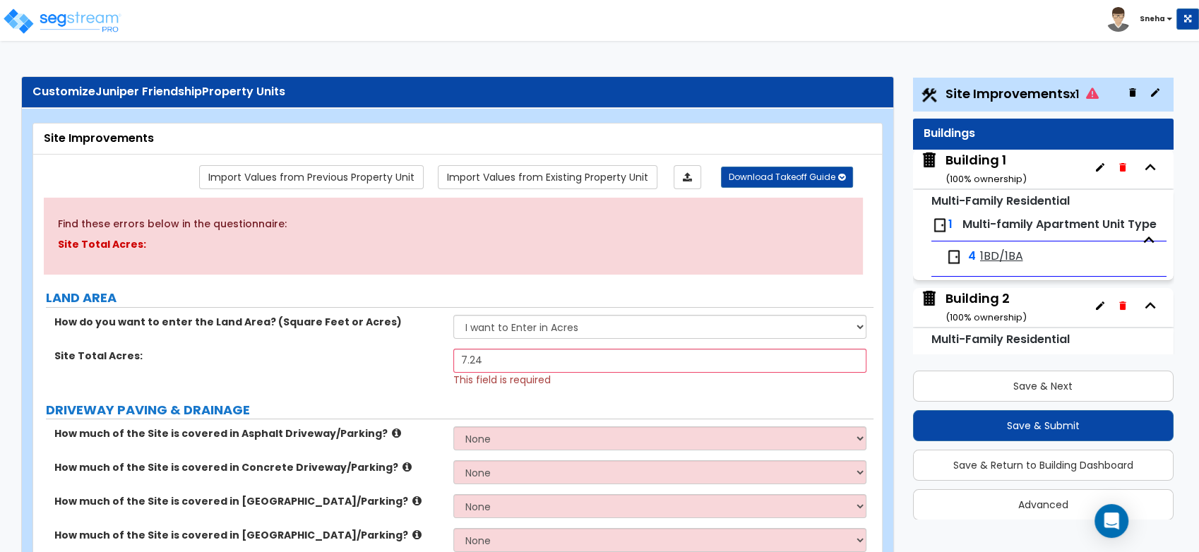
click at [422, 365] on div "Site Total Acres: 7.24 This field is required" at bounding box center [453, 368] width 840 height 38
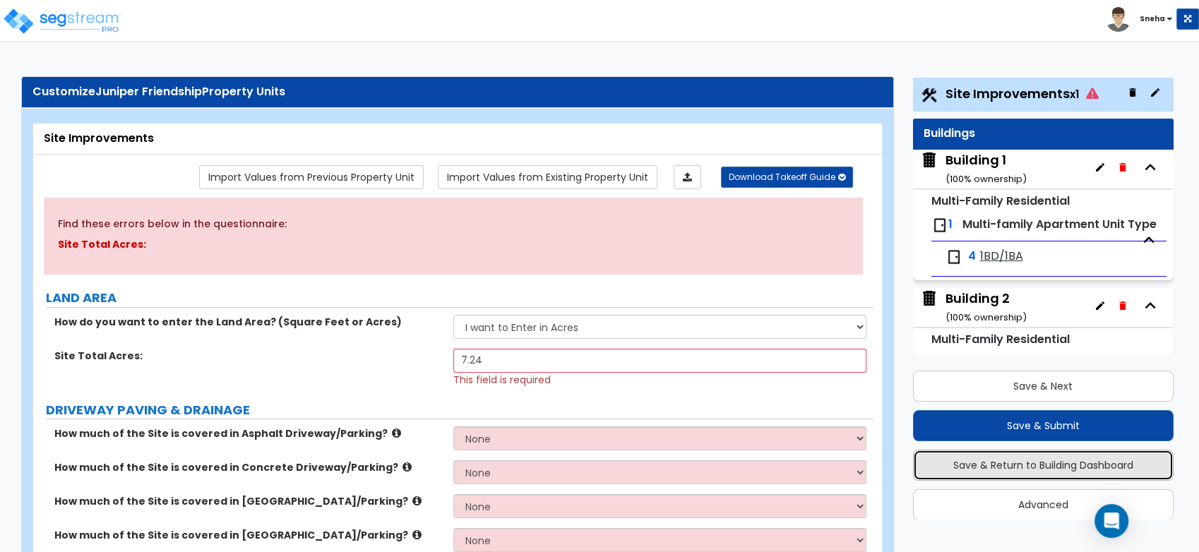
click at [1030, 468] on button "Save & Return to Building Dashboard" at bounding box center [1043, 465] width 261 height 31
